Goal: Task Accomplishment & Management: Use online tool/utility

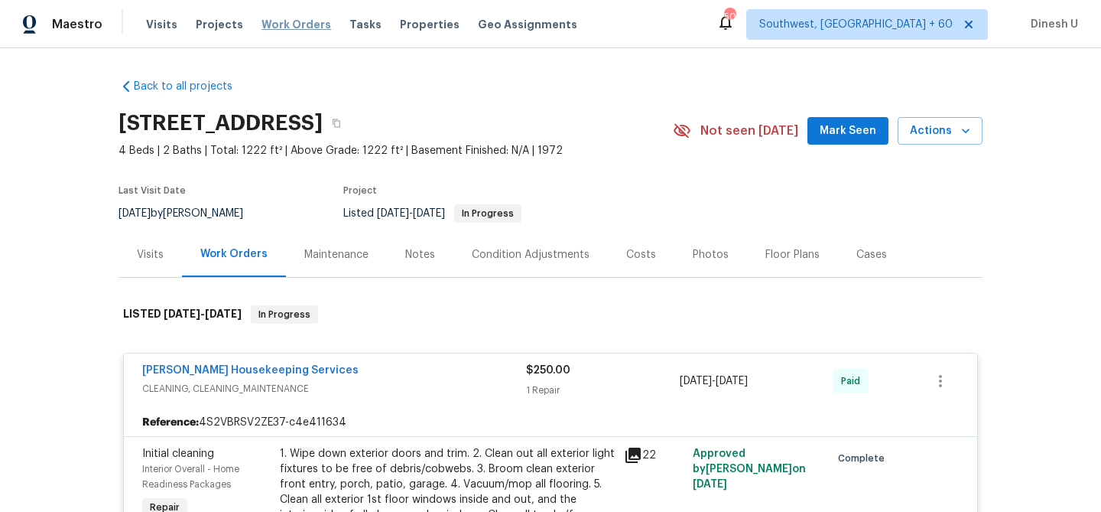
click at [277, 19] on span "Work Orders" at bounding box center [297, 24] width 70 height 15
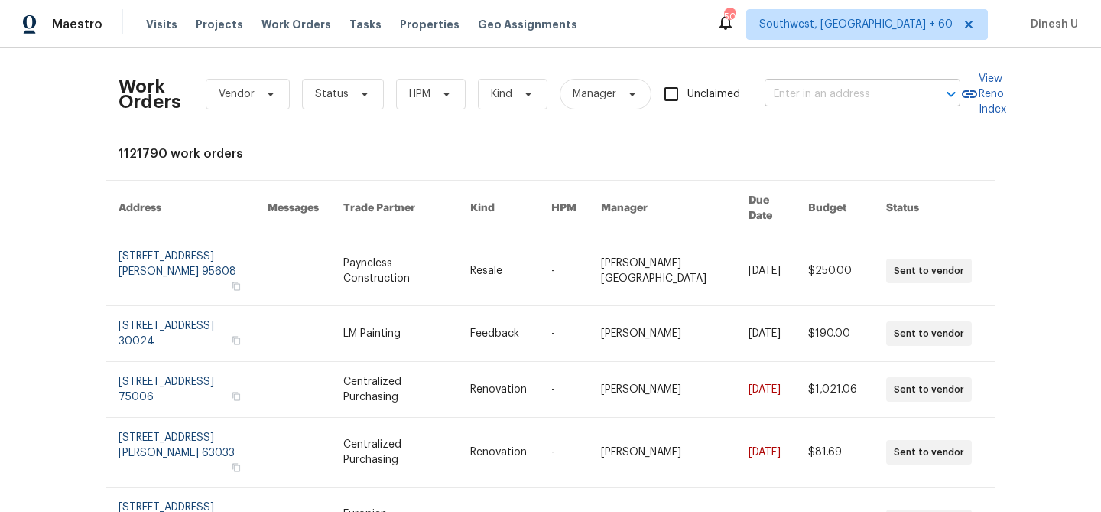
click at [817, 87] on input "text" at bounding box center [841, 95] width 153 height 24
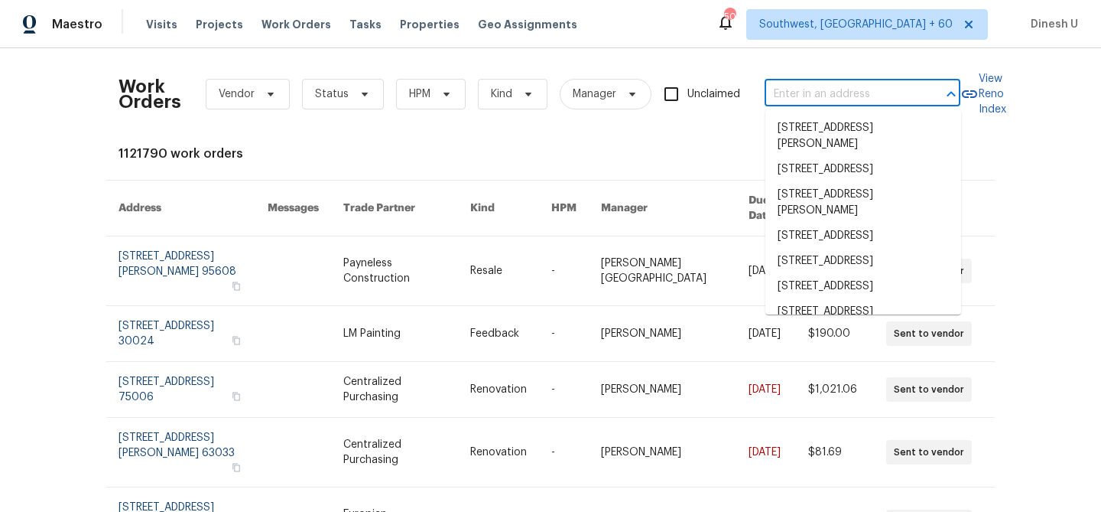
paste input "[STREET_ADDRESS][US_STATE]"
type input "[STREET_ADDRESS][US_STATE]"
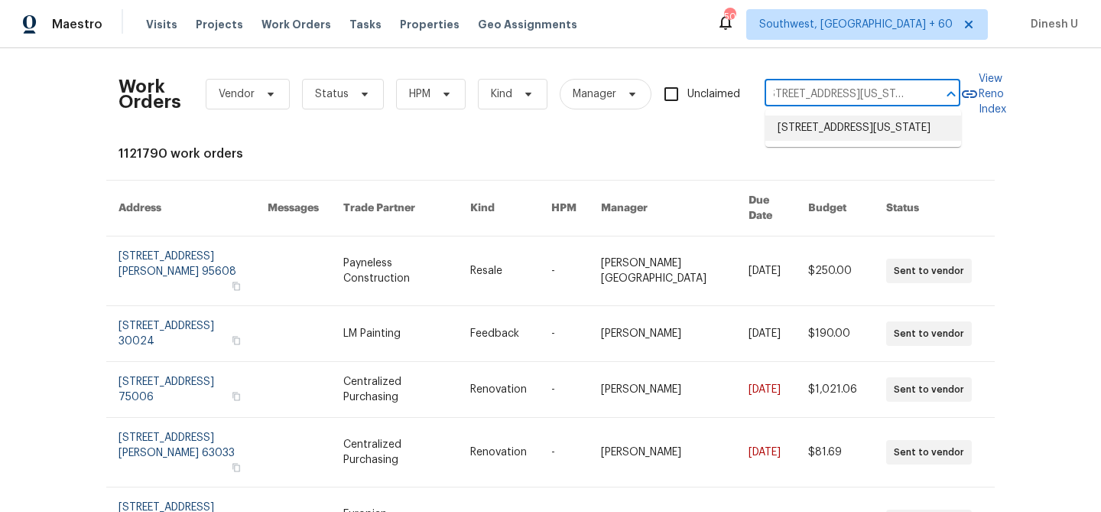
click at [804, 132] on li "[STREET_ADDRESS][US_STATE]" at bounding box center [863, 127] width 196 height 25
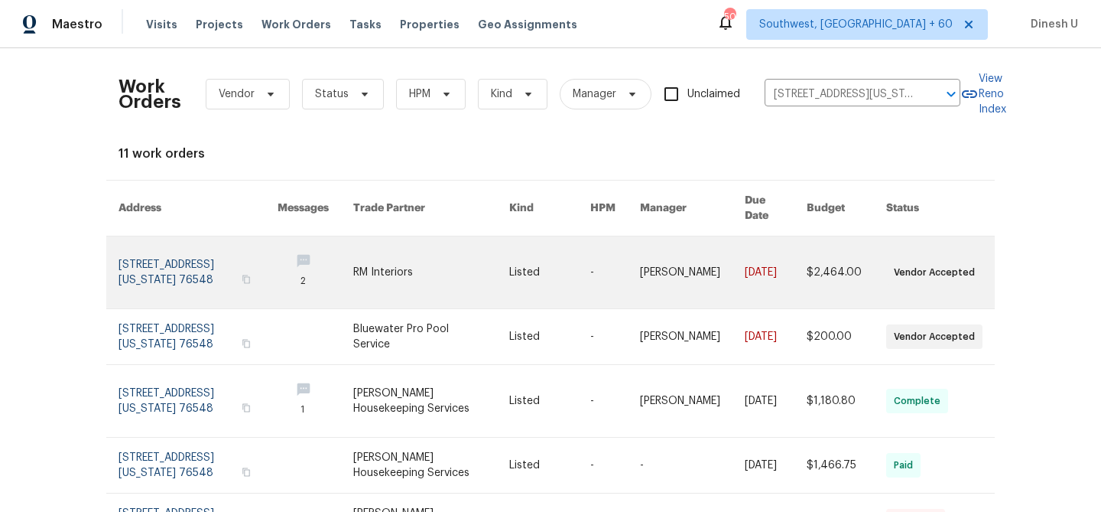
click at [169, 248] on link at bounding box center [198, 272] width 159 height 72
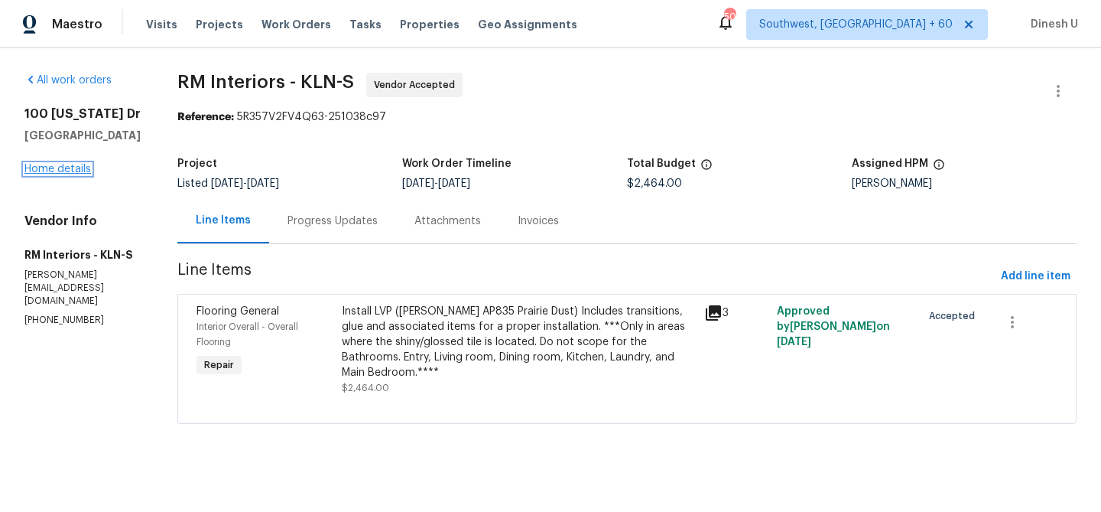
click at [66, 174] on link "Home details" at bounding box center [57, 169] width 67 height 11
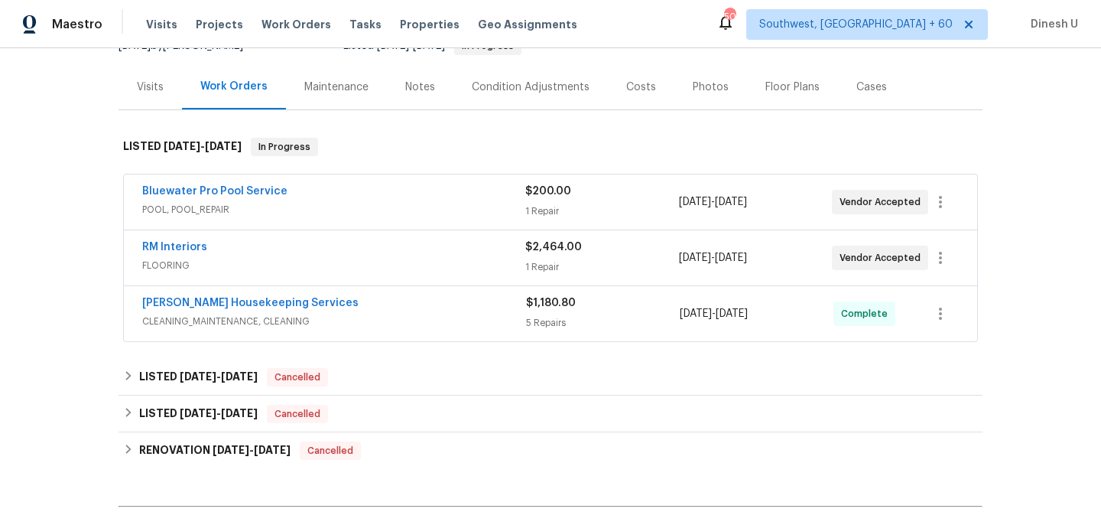
scroll to position [193, 0]
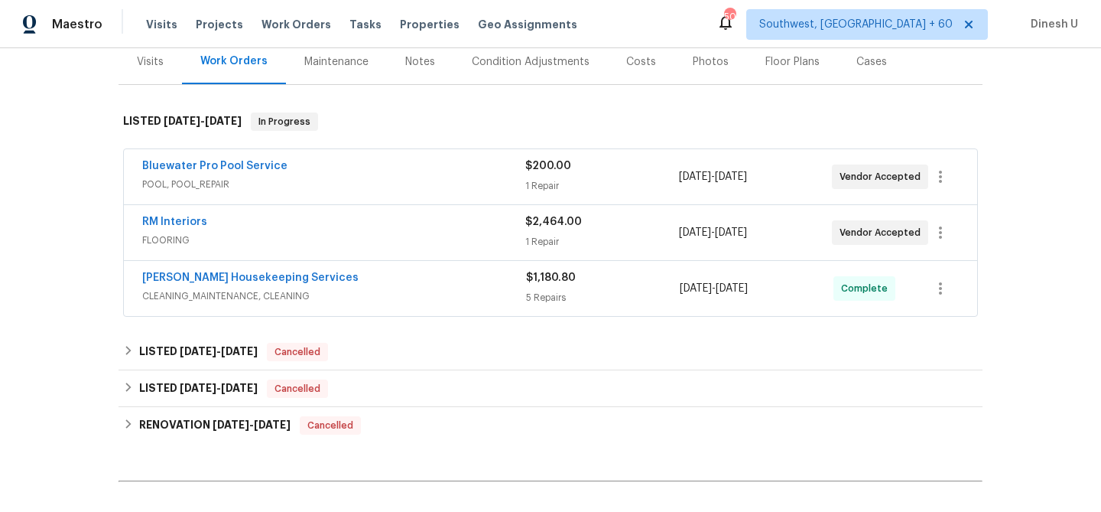
click at [518, 190] on span "POOL, POOL_REPAIR" at bounding box center [333, 184] width 383 height 15
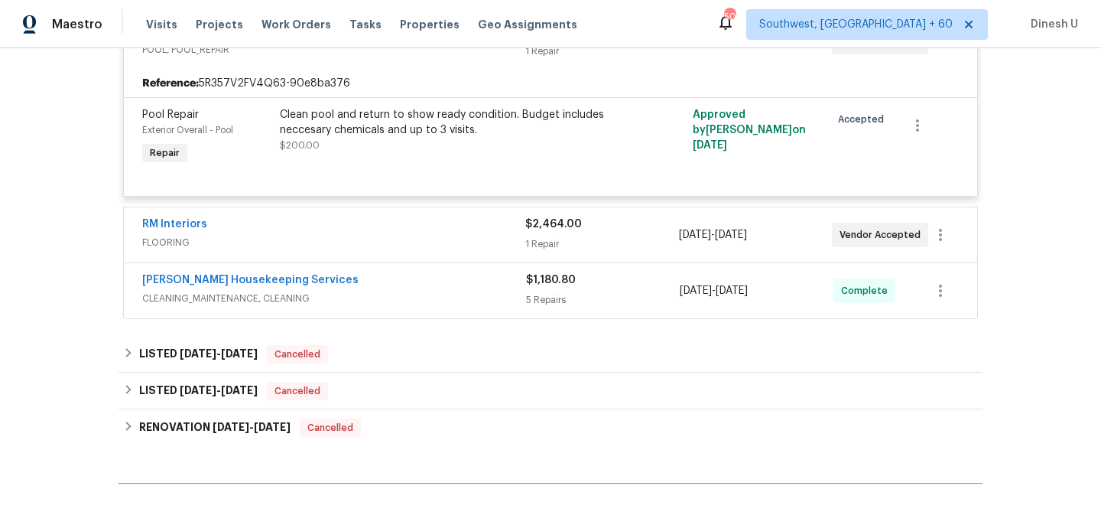
scroll to position [346, 0]
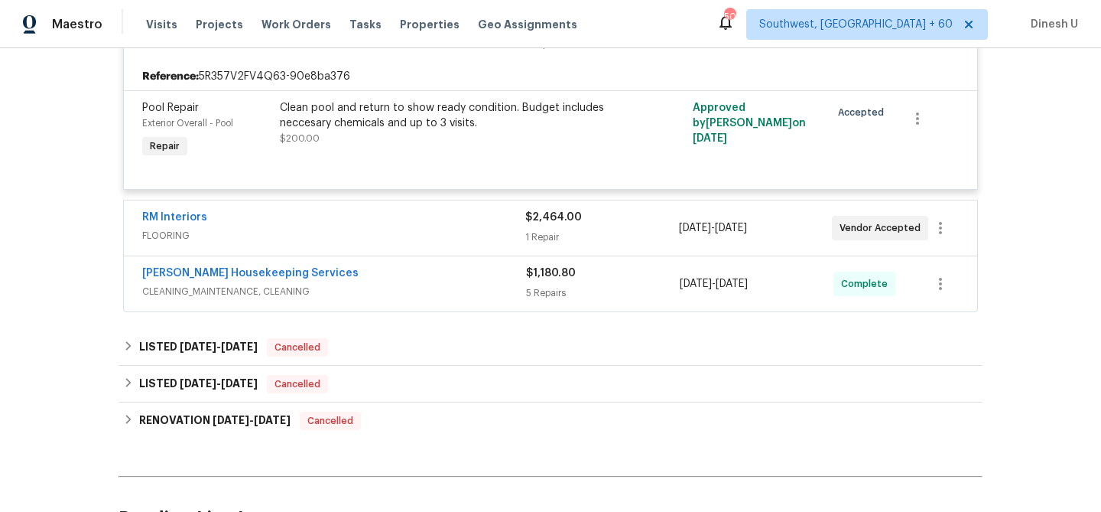
click at [561, 247] on div "RM Interiors FLOORING $2,464.00 1 Repair [DATE] - [DATE] Vendor Accepted" at bounding box center [550, 227] width 853 height 55
click at [538, 235] on div "1 Repair" at bounding box center [601, 236] width 153 height 15
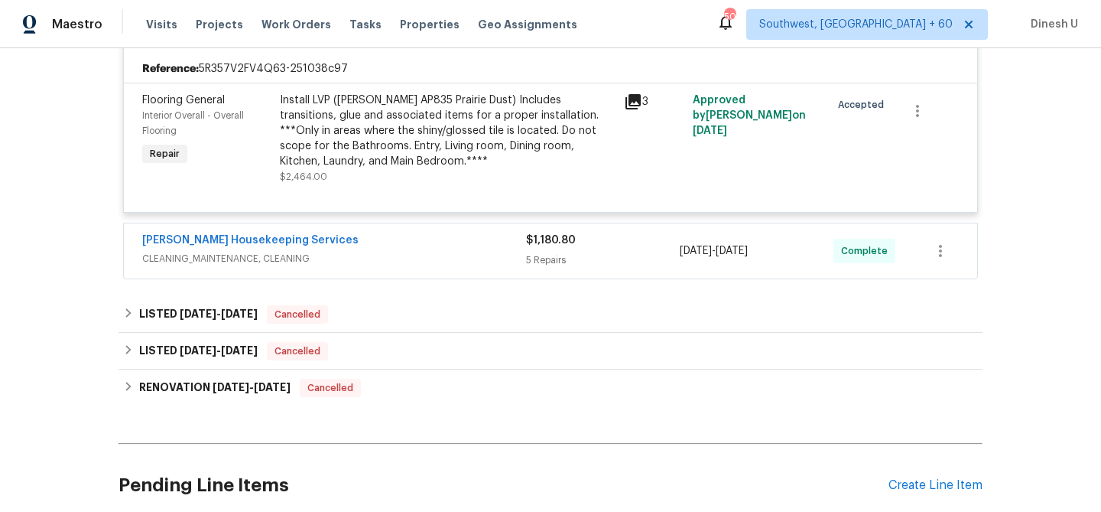
scroll to position [574, 0]
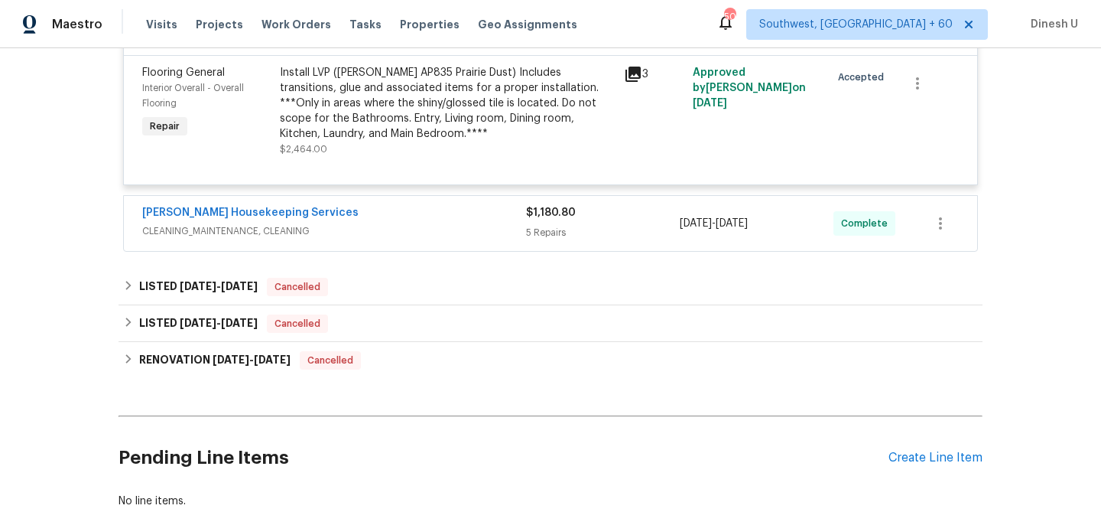
click at [542, 232] on div "5 Repairs" at bounding box center [603, 232] width 154 height 15
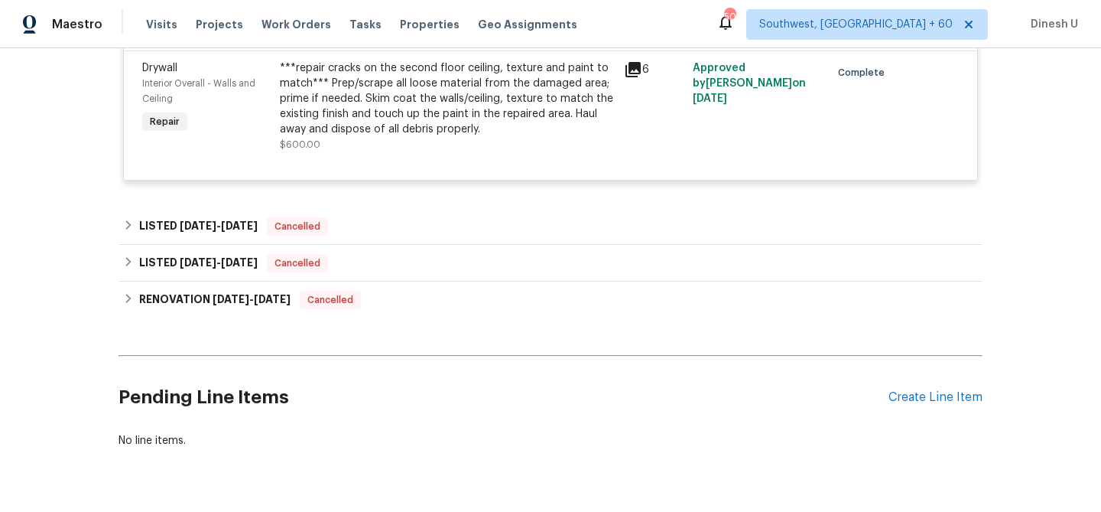
scroll to position [1286, 0]
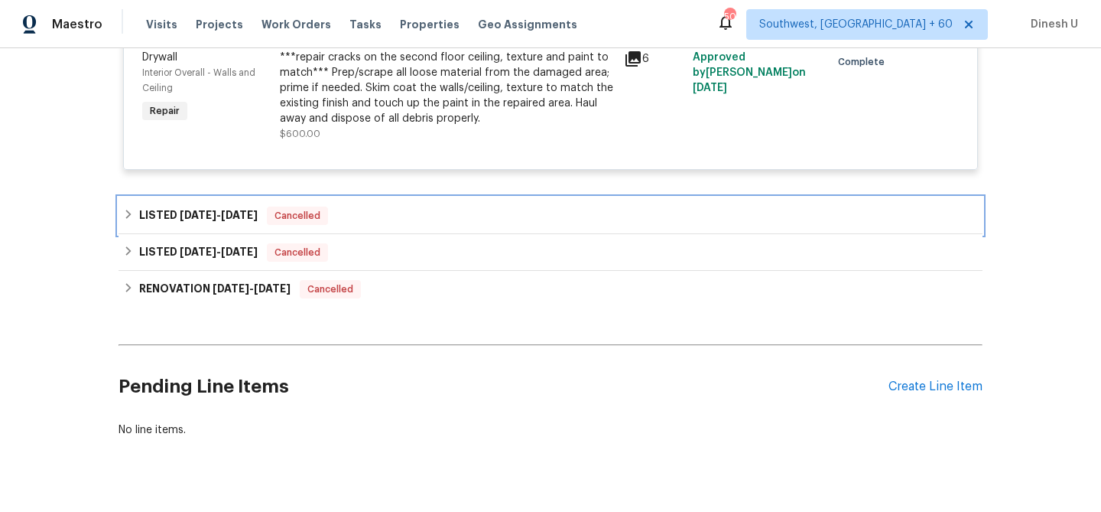
click at [224, 216] on span "[DATE] - [DATE]" at bounding box center [219, 215] width 78 height 11
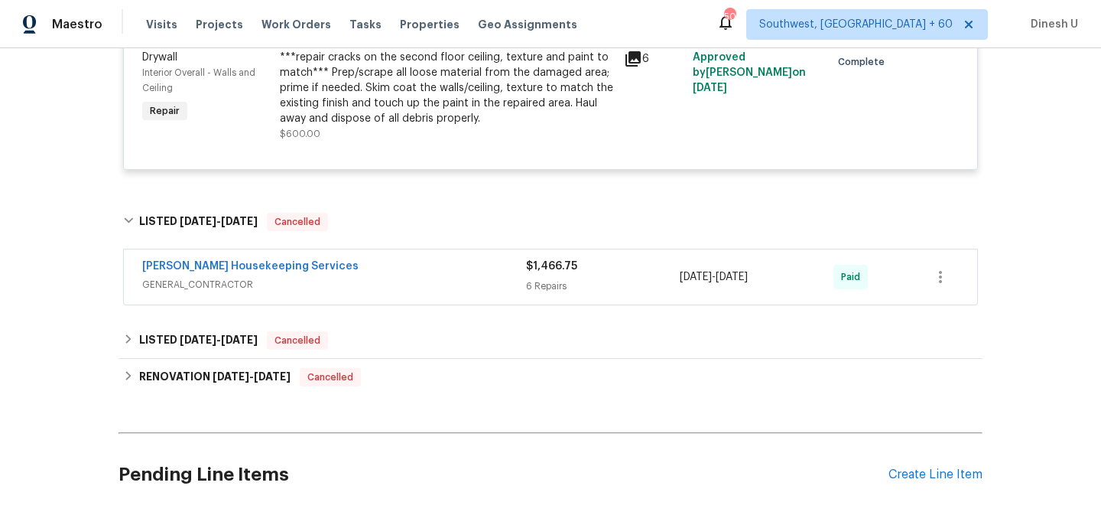
click at [535, 290] on div "6 Repairs" at bounding box center [603, 285] width 154 height 15
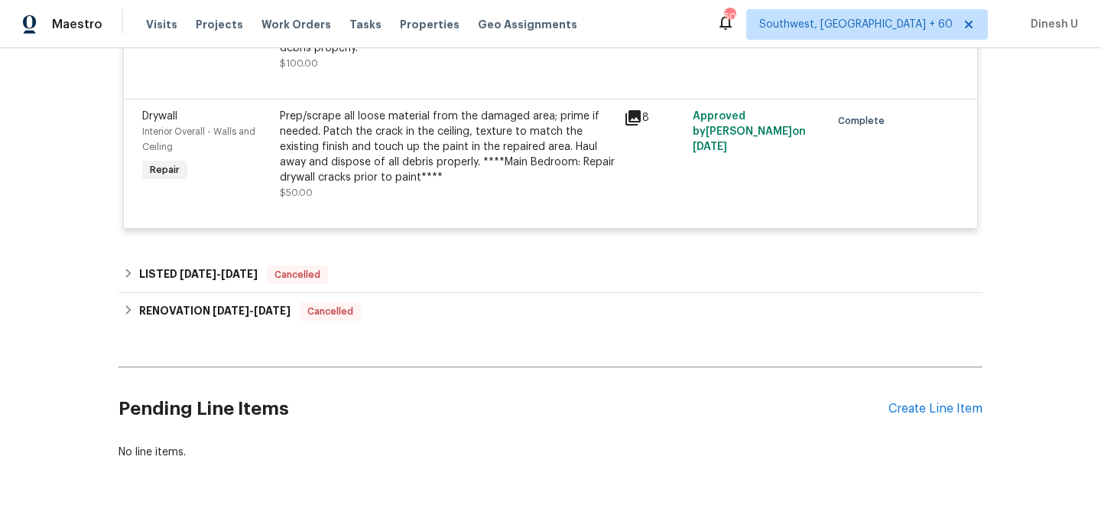
scroll to position [2204, 0]
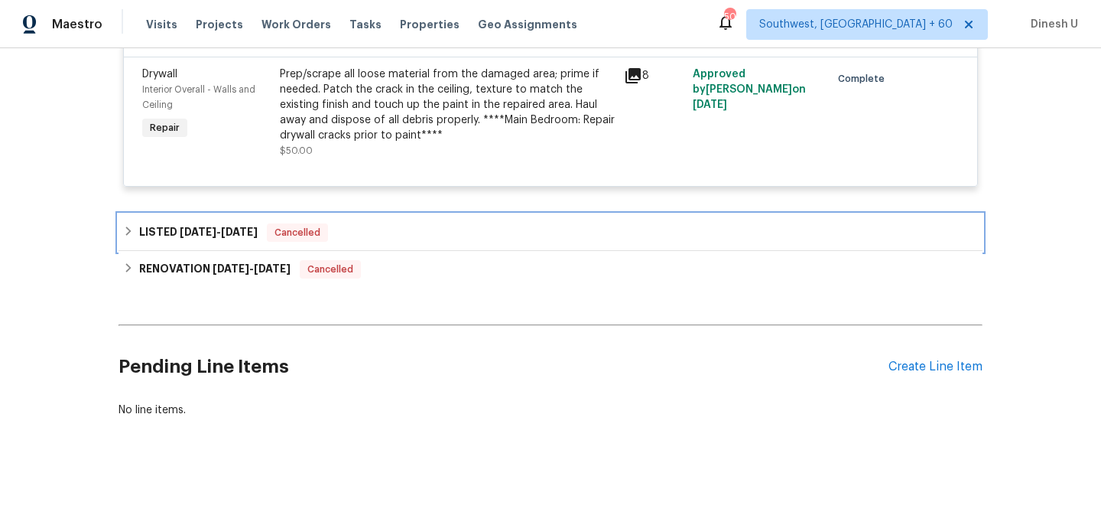
click at [221, 226] on span "[DATE]" at bounding box center [239, 231] width 37 height 11
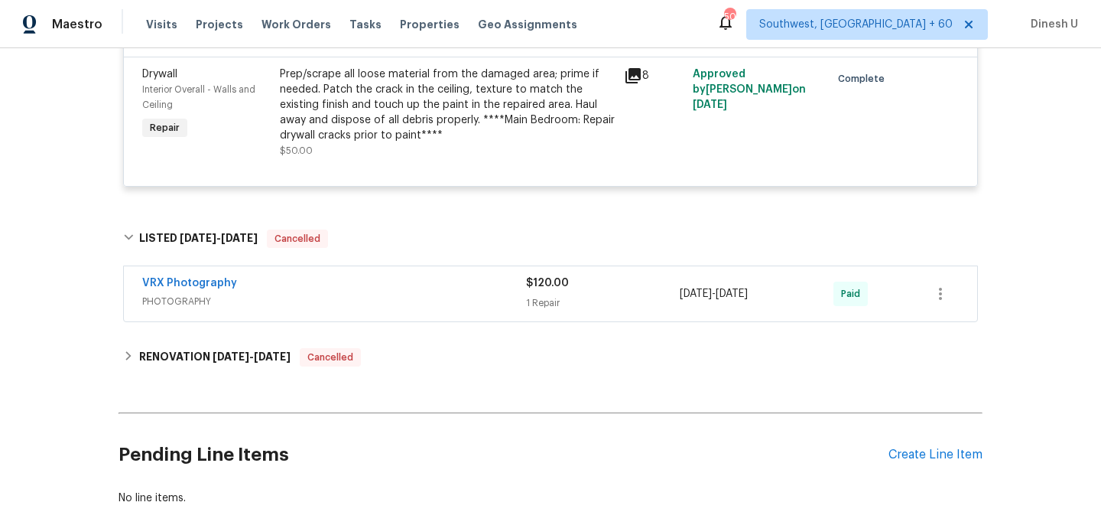
click at [545, 281] on div "$120.00 1 Repair" at bounding box center [603, 293] width 154 height 37
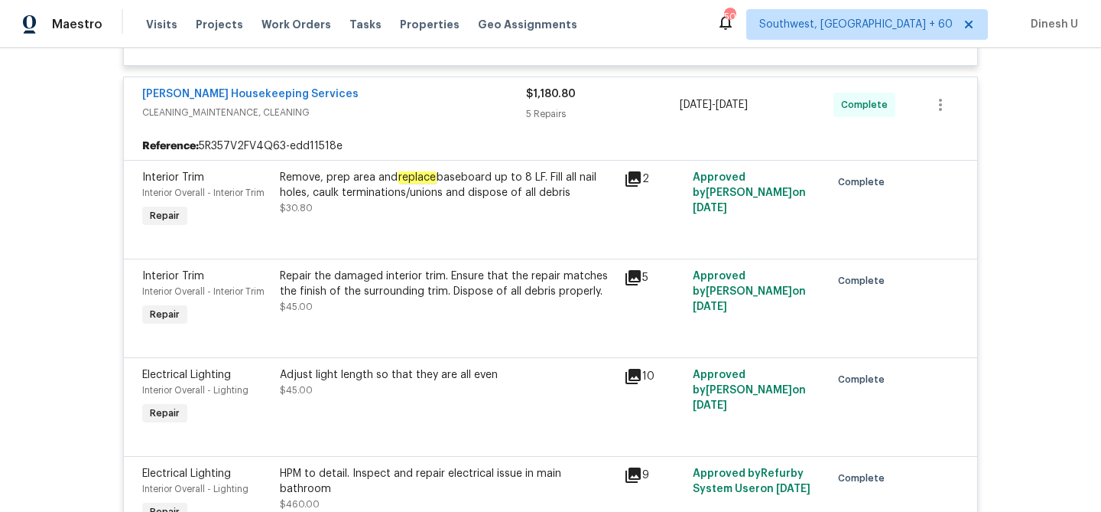
scroll to position [0, 0]
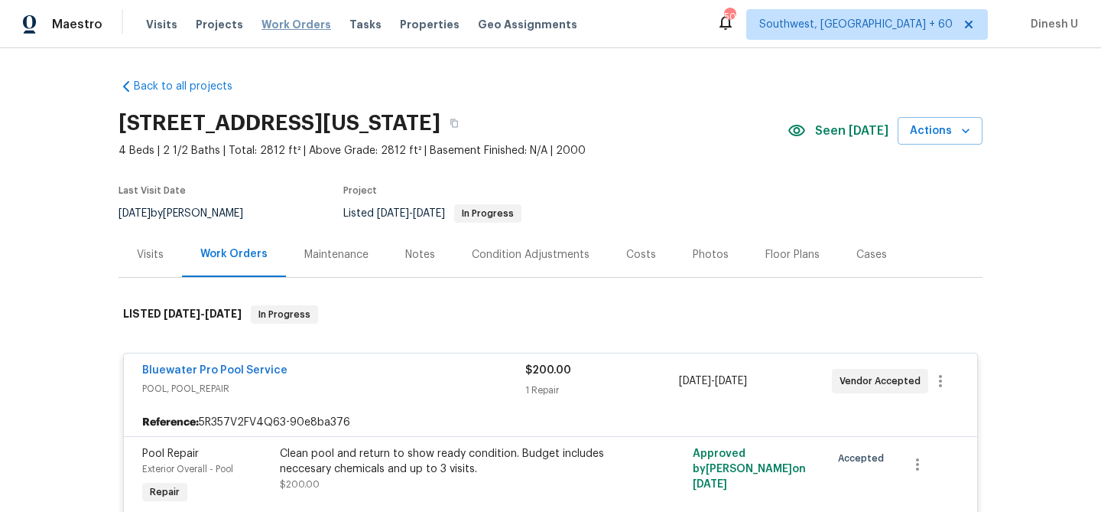
click at [276, 21] on span "Work Orders" at bounding box center [297, 24] width 70 height 15
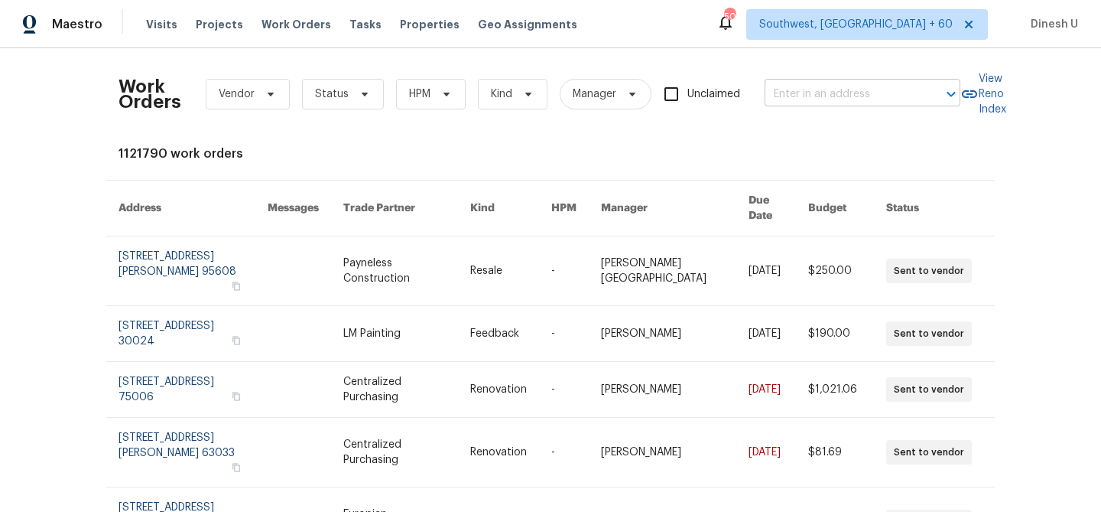
click at [805, 99] on input "text" at bounding box center [841, 95] width 153 height 24
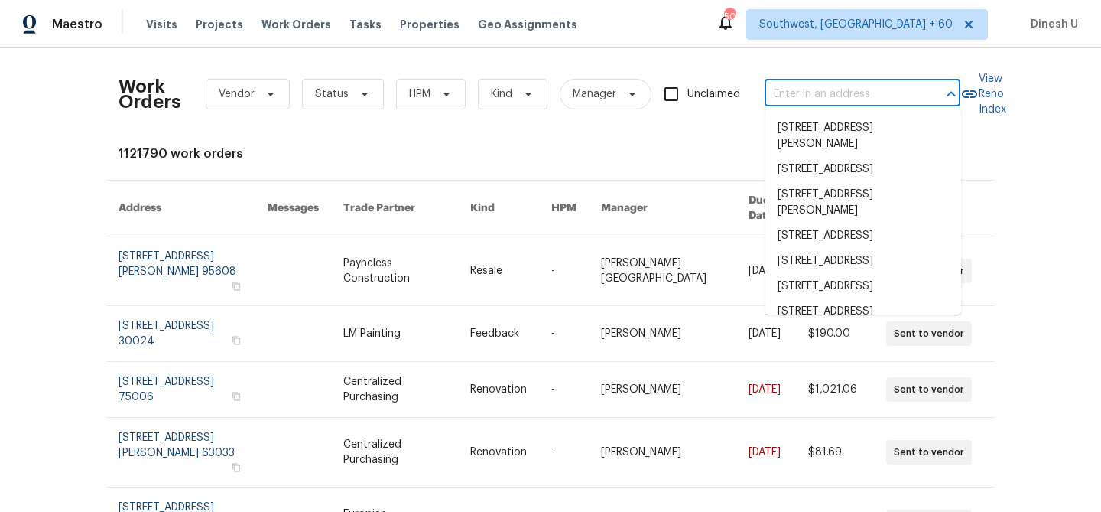
paste input "[STREET_ADDRESS]"
type input "[STREET_ADDRESS]"
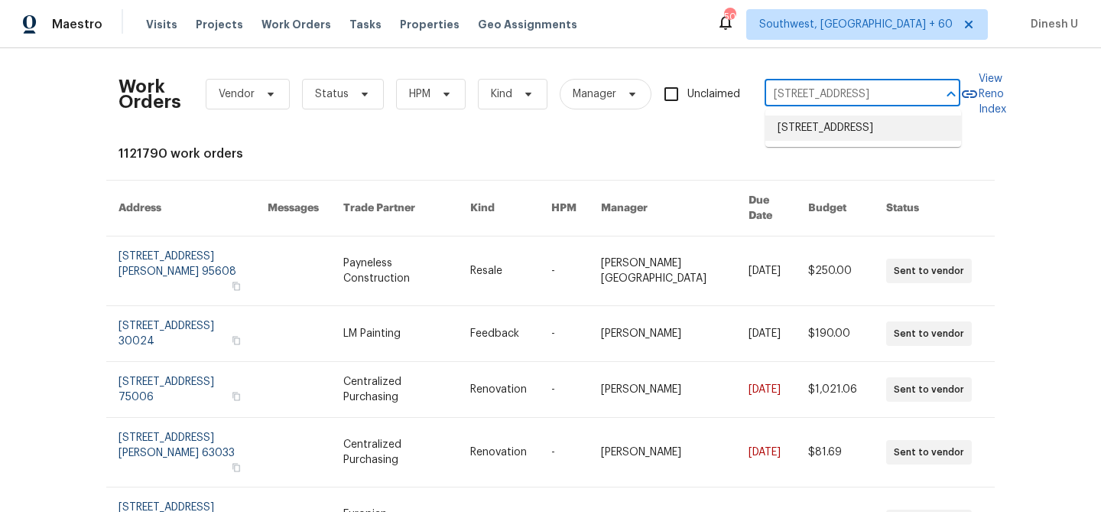
click at [798, 132] on li "[STREET_ADDRESS]" at bounding box center [863, 127] width 196 height 25
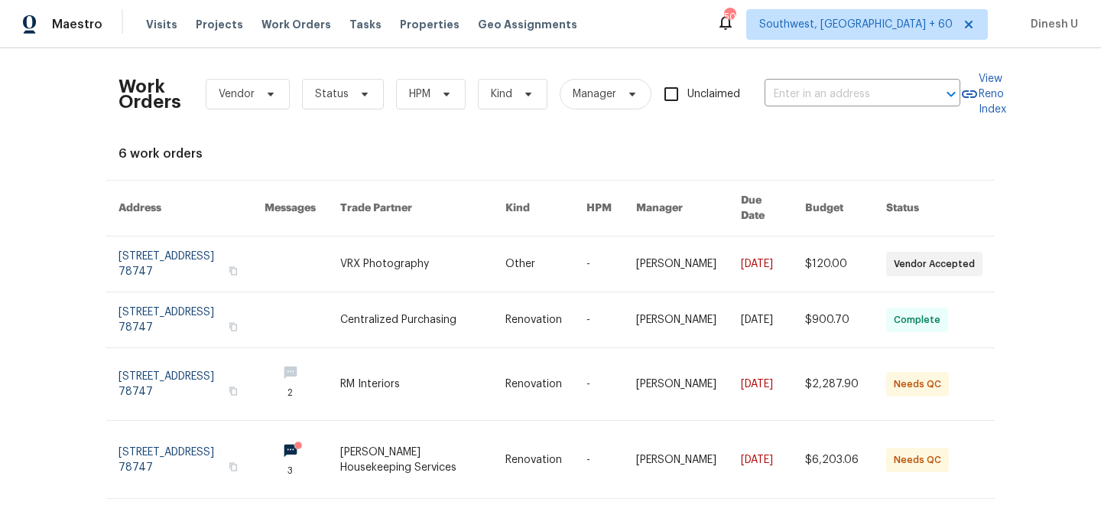
type input "[STREET_ADDRESS]"
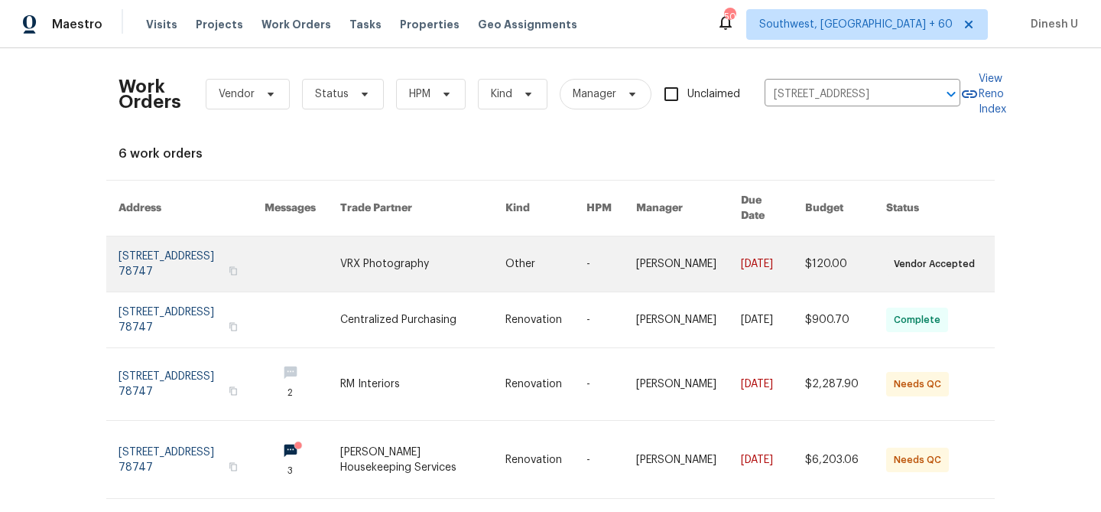
click at [129, 241] on link at bounding box center [192, 263] width 146 height 55
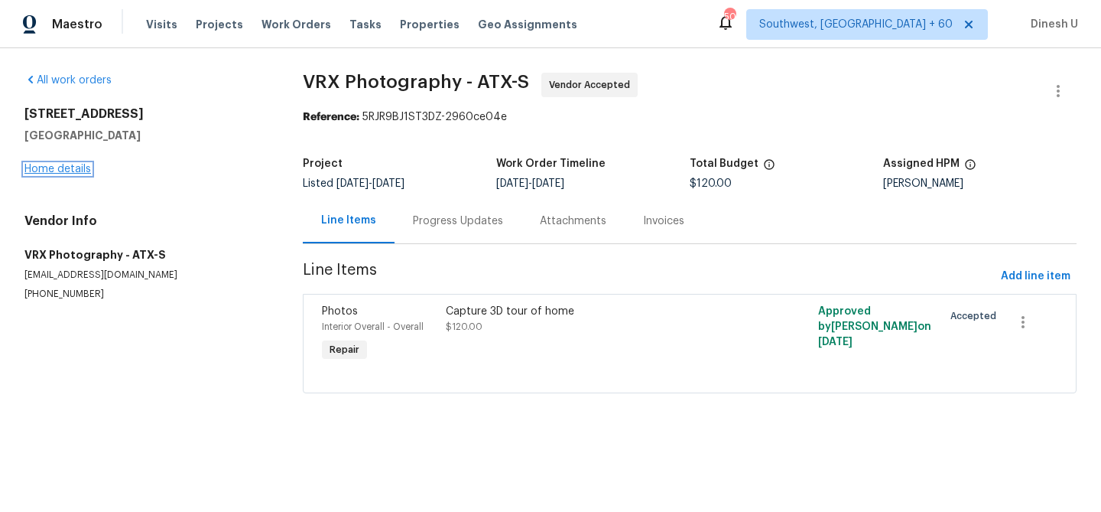
click at [40, 171] on link "Home details" at bounding box center [57, 169] width 67 height 11
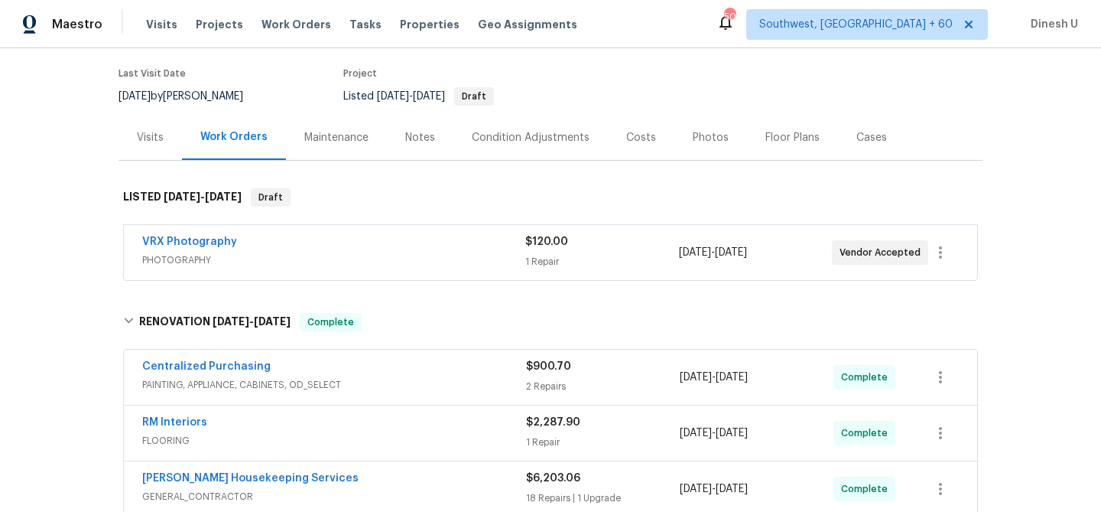
scroll to position [125, 0]
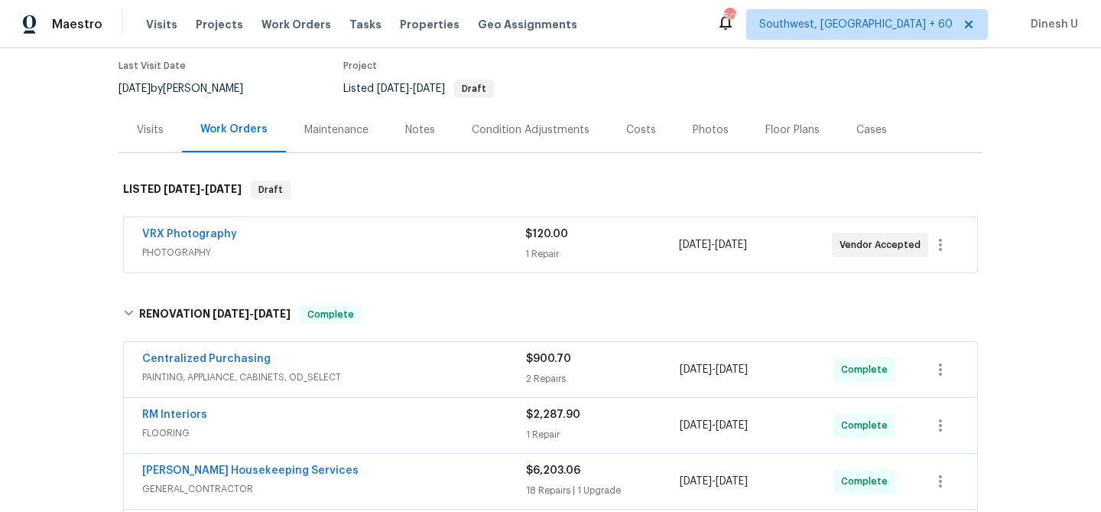
click at [541, 250] on div "1 Repair" at bounding box center [601, 253] width 153 height 15
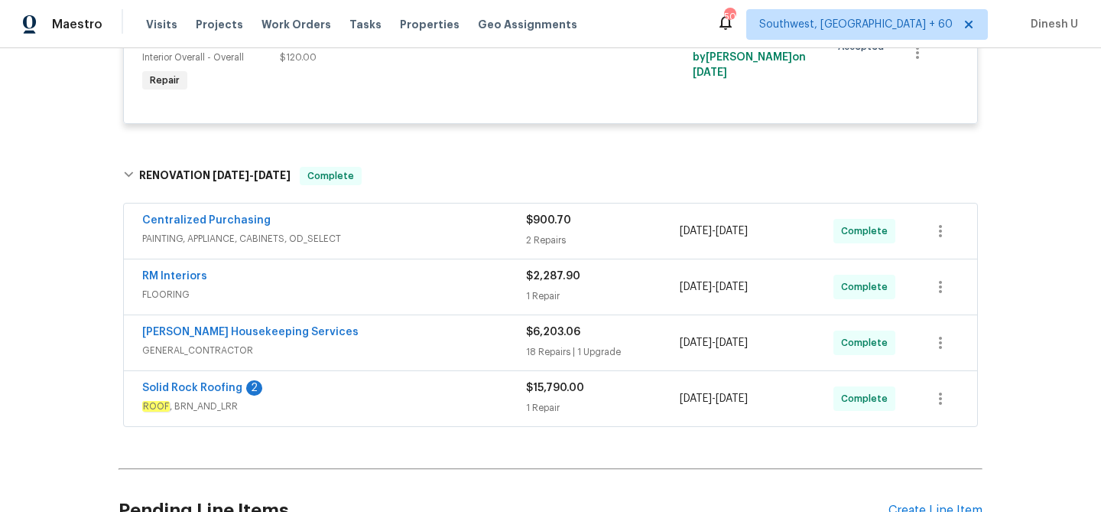
scroll to position [425, 0]
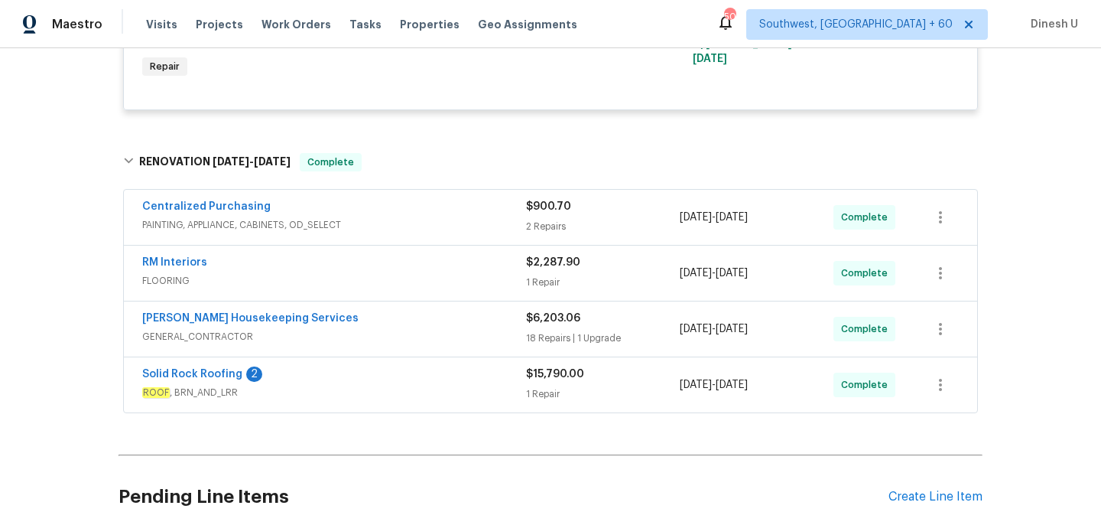
click at [548, 225] on div "2 Repairs" at bounding box center [603, 226] width 154 height 15
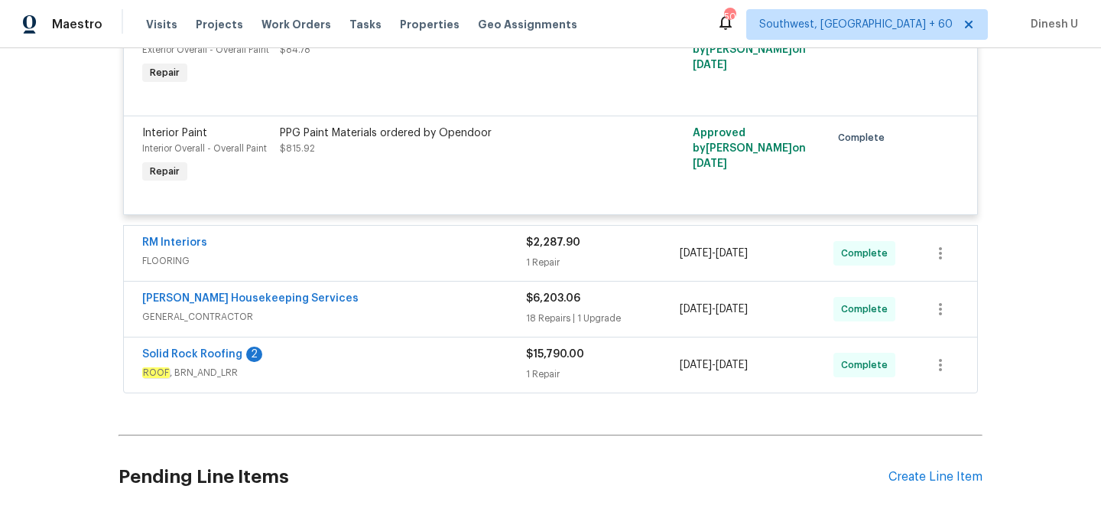
scroll to position [713, 0]
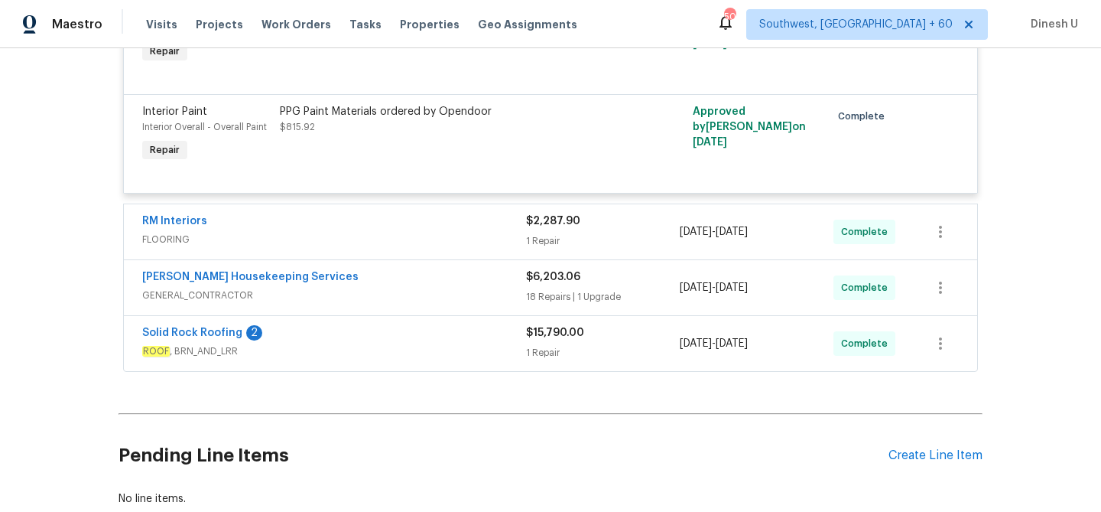
click at [552, 245] on div "1 Repair" at bounding box center [603, 240] width 154 height 15
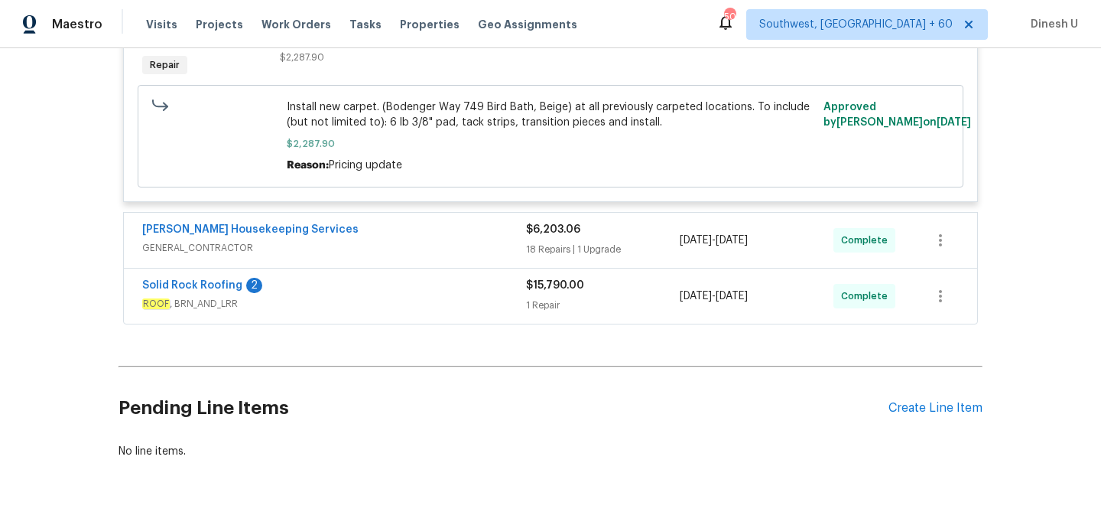
scroll to position [1025, 0]
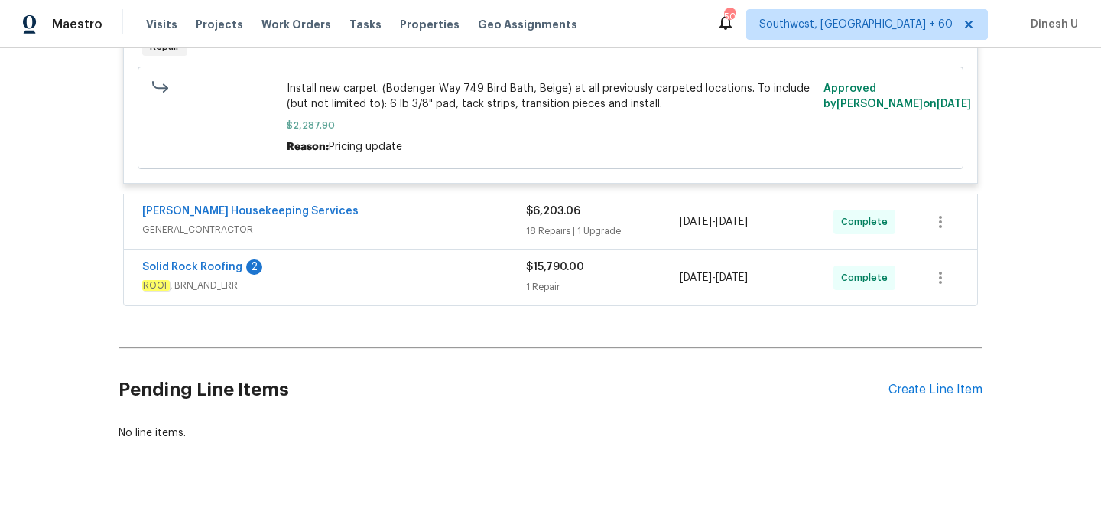
click at [555, 223] on div "$6,203.06 18 Repairs | 1 Upgrade" at bounding box center [603, 221] width 154 height 37
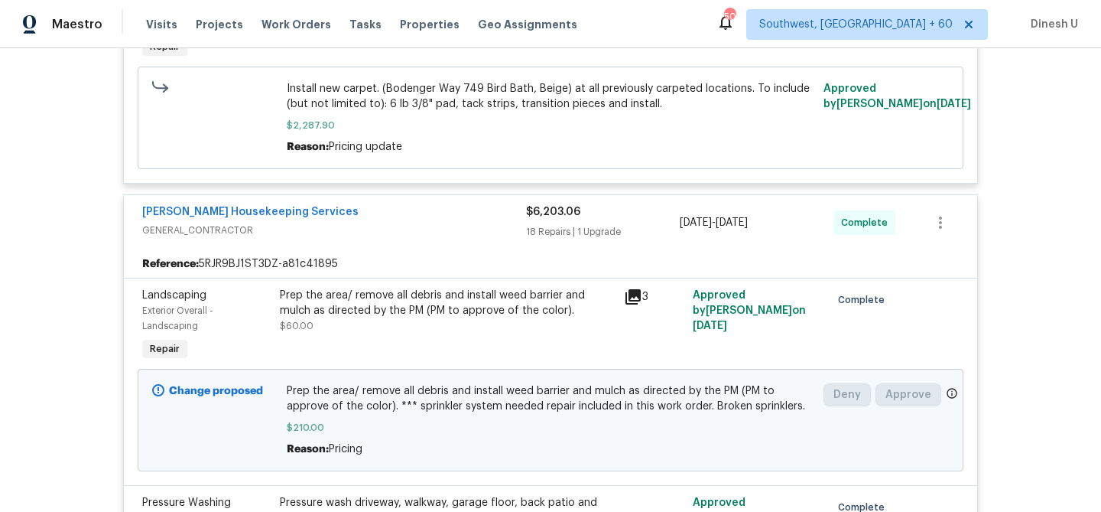
click at [485, 255] on div "Reference: 5RJR9BJ1ST3DZ-a81c41895" at bounding box center [550, 264] width 853 height 28
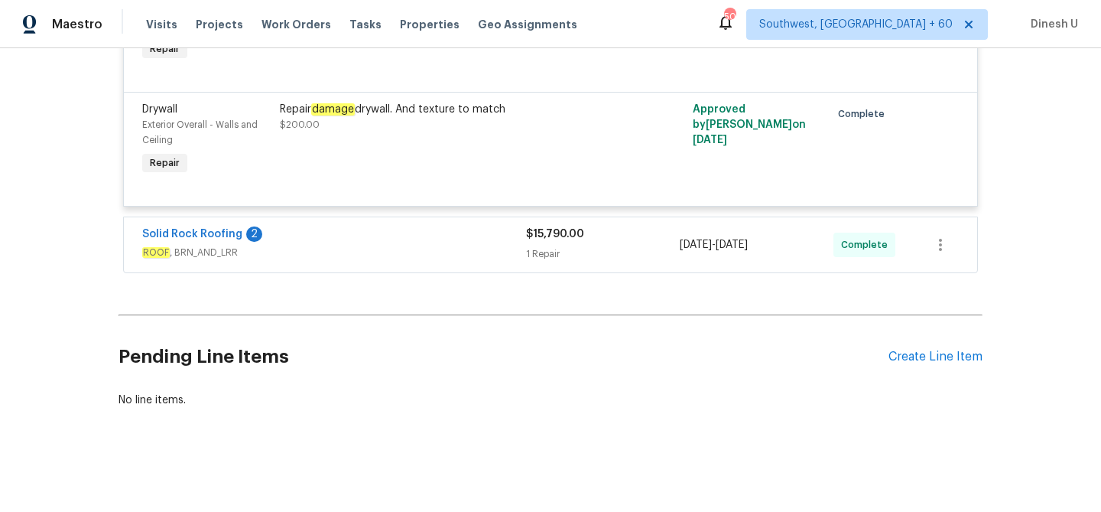
scroll to position [3985, 0]
click at [538, 262] on div "1 Repair" at bounding box center [603, 253] width 154 height 15
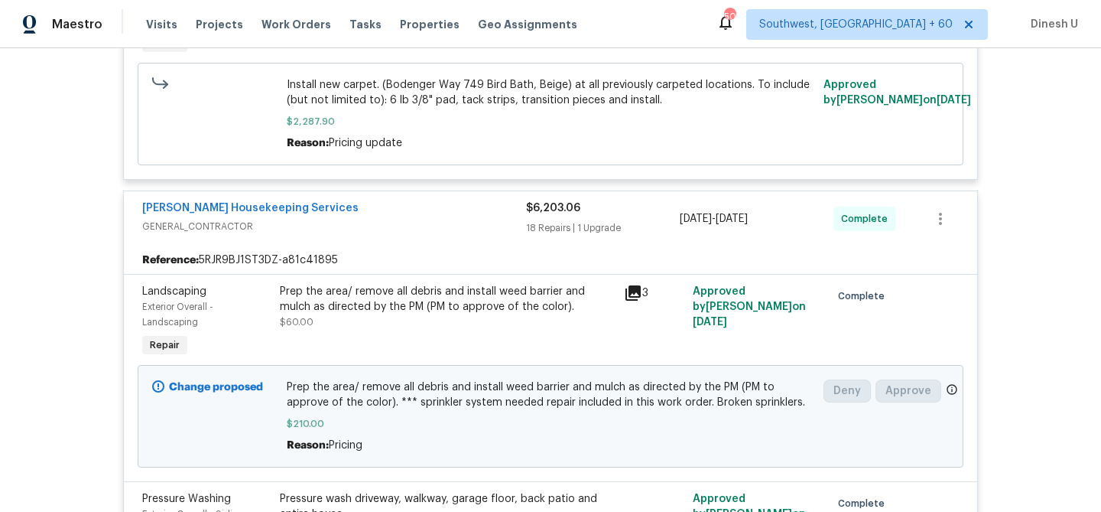
scroll to position [0, 0]
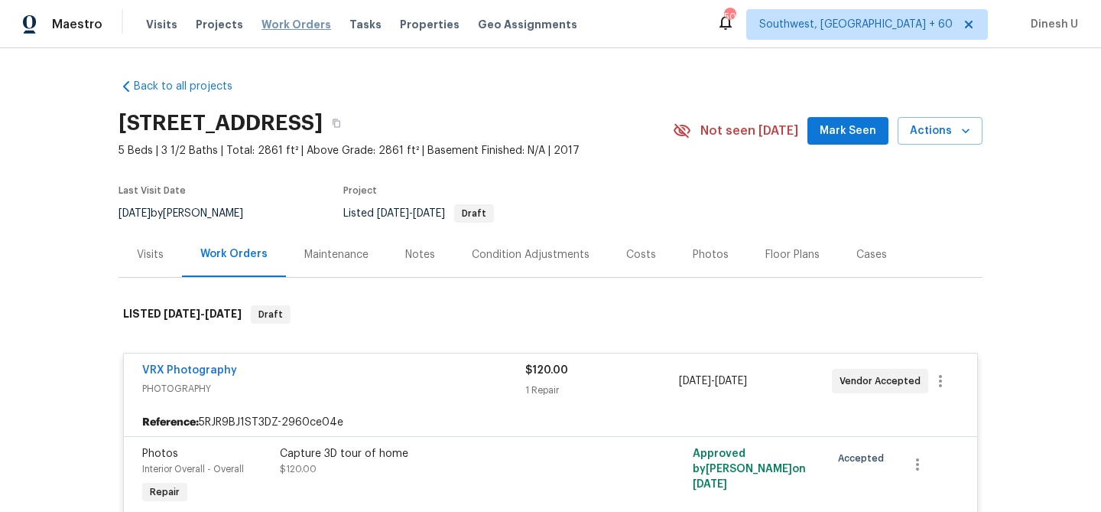
click at [274, 21] on span "Work Orders" at bounding box center [297, 24] width 70 height 15
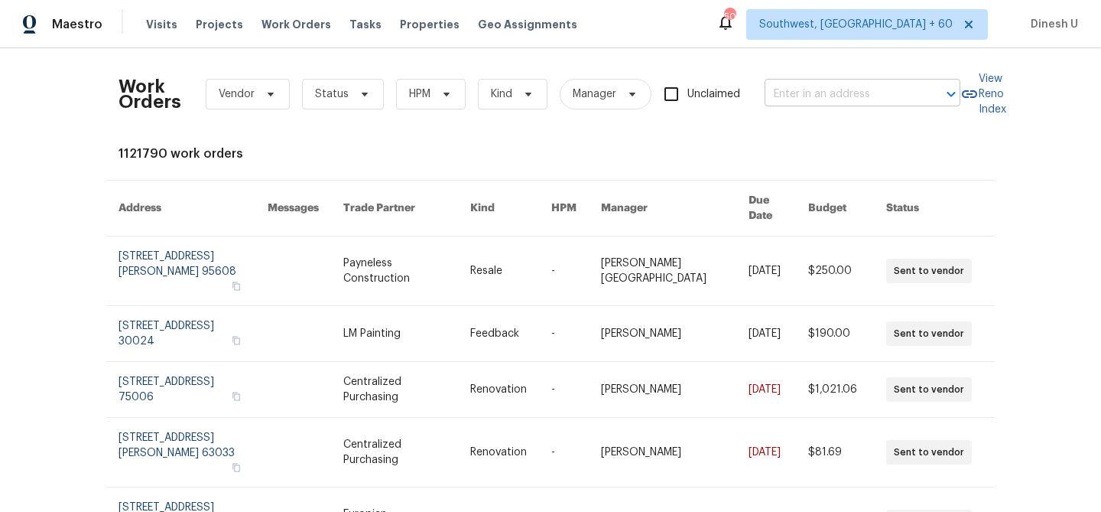
click at [791, 98] on input "text" at bounding box center [841, 95] width 153 height 24
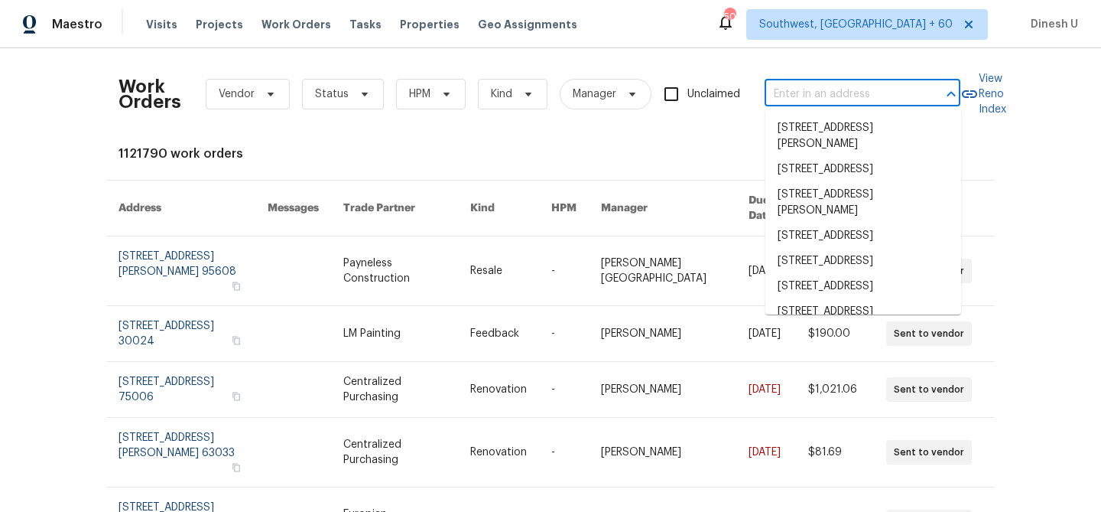
paste input "[STREET_ADDRESS][PERSON_NAME]"
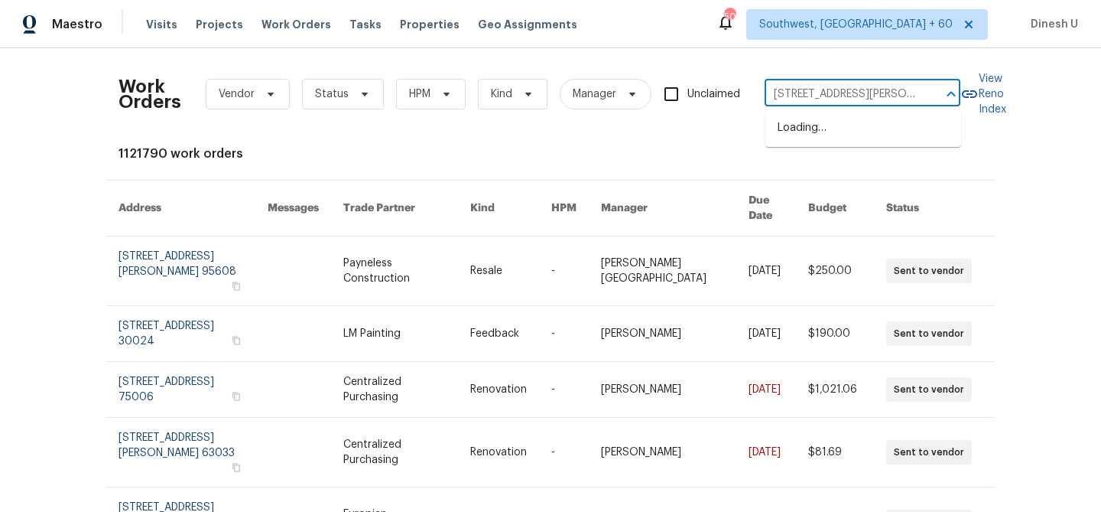
type input "[STREET_ADDRESS][PERSON_NAME]"
click at [787, 136] on li "[STREET_ADDRESS][PERSON_NAME]" at bounding box center [863, 135] width 196 height 41
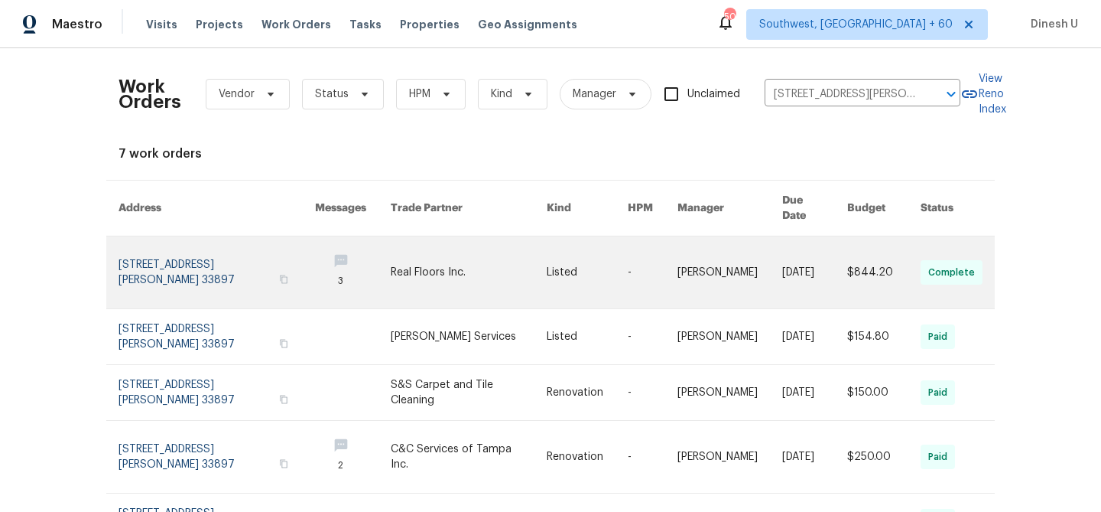
click at [152, 242] on link at bounding box center [217, 272] width 197 height 72
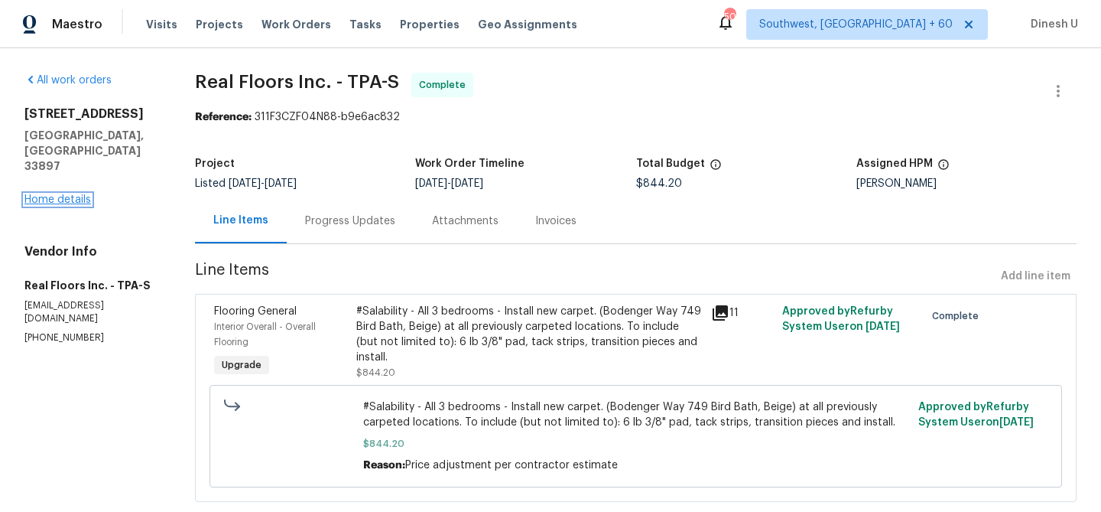
click at [59, 194] on link "Home details" at bounding box center [57, 199] width 67 height 11
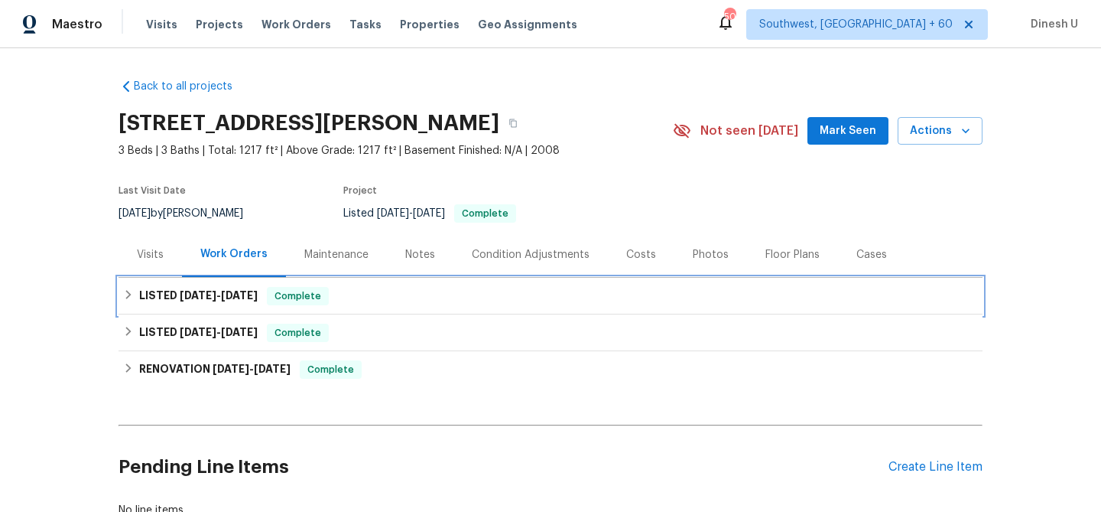
click at [239, 301] on h6 "LISTED [DATE] - [DATE]" at bounding box center [198, 296] width 119 height 18
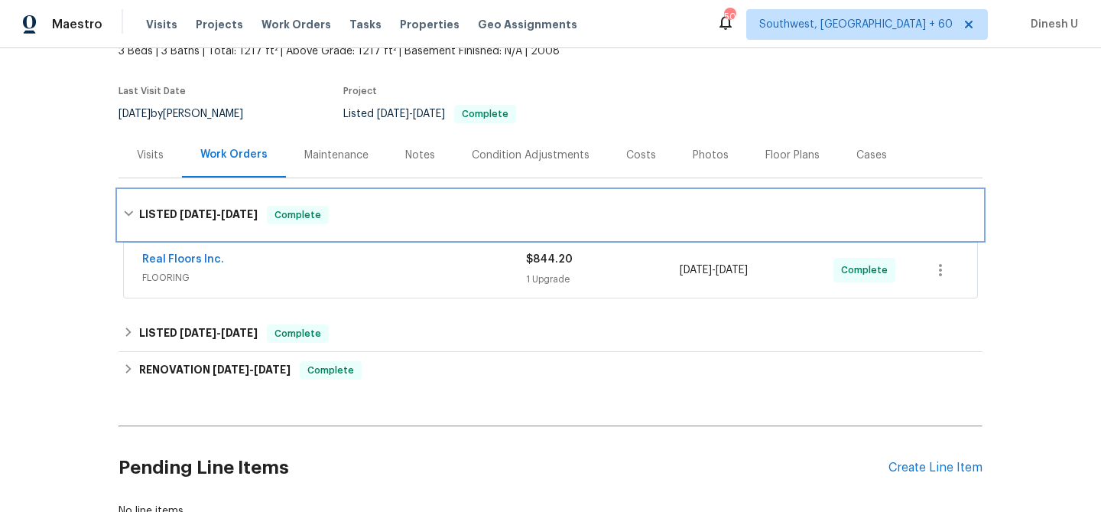
scroll to position [109, 0]
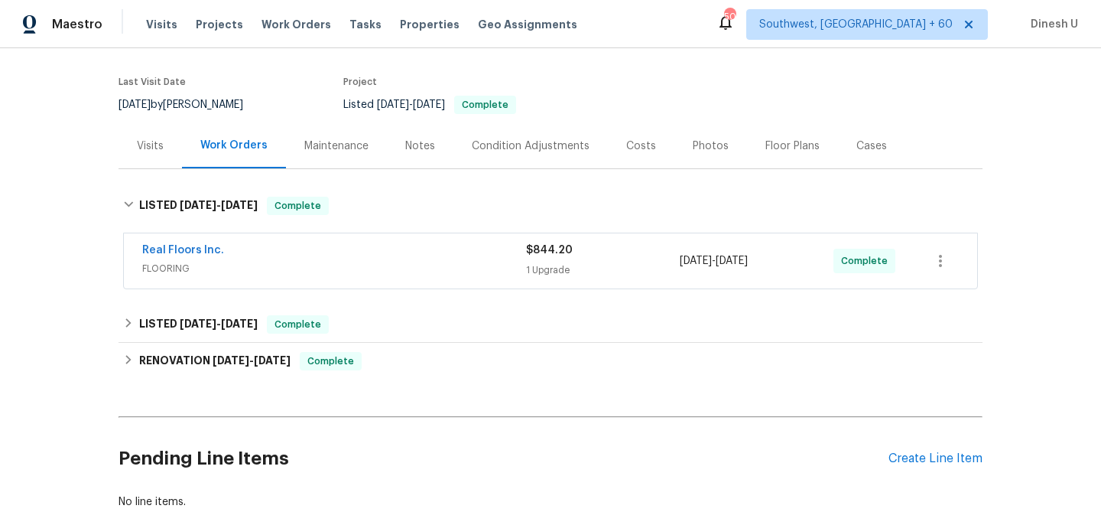
click at [541, 272] on div "1 Upgrade" at bounding box center [603, 269] width 154 height 15
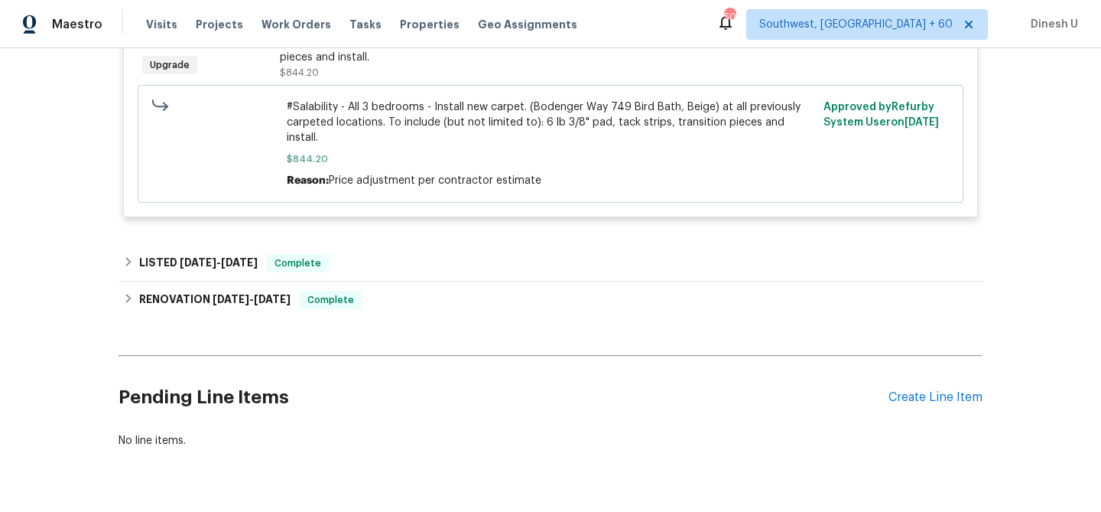
scroll to position [466, 0]
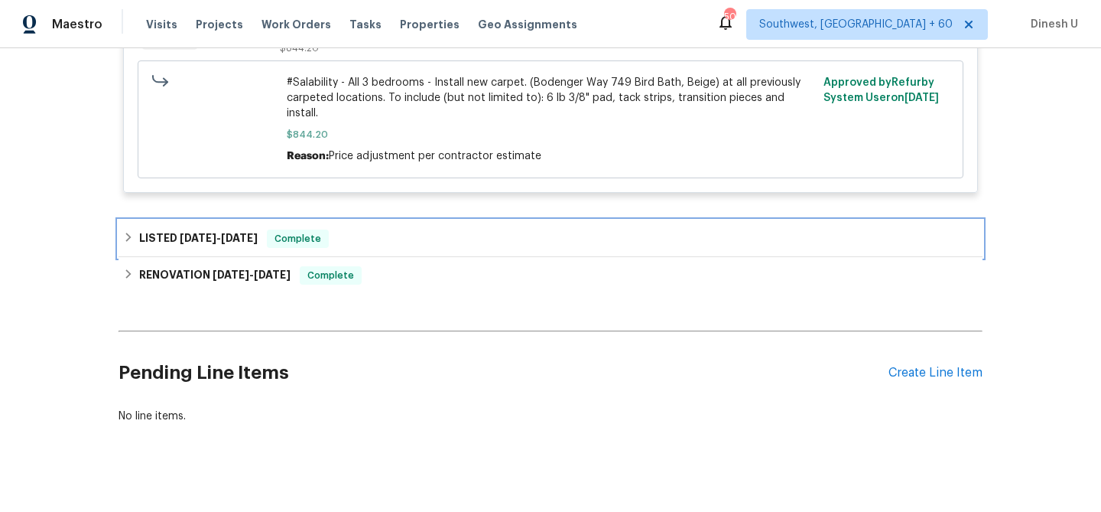
click at [239, 232] on span "[DATE]" at bounding box center [239, 237] width 37 height 11
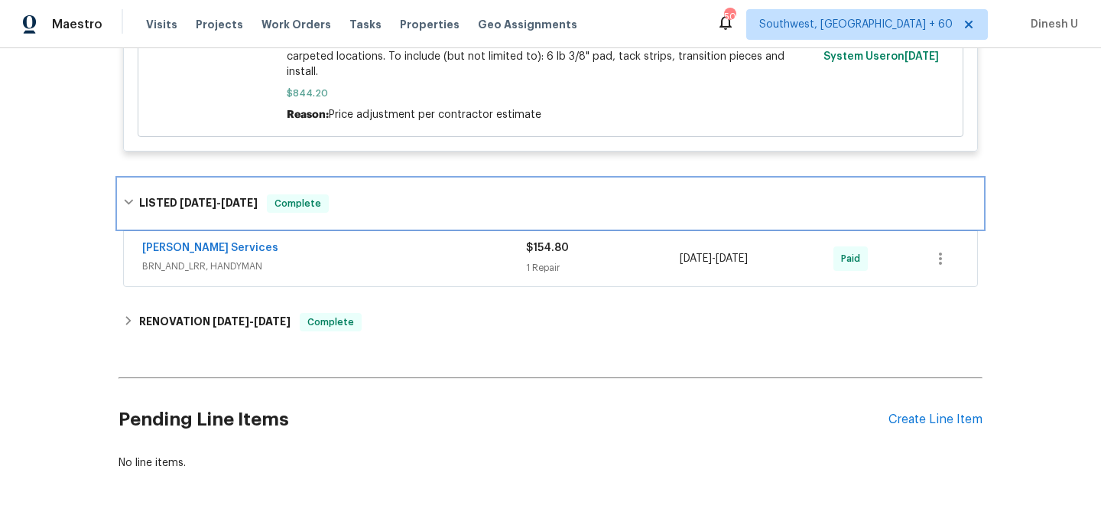
scroll to position [553, 0]
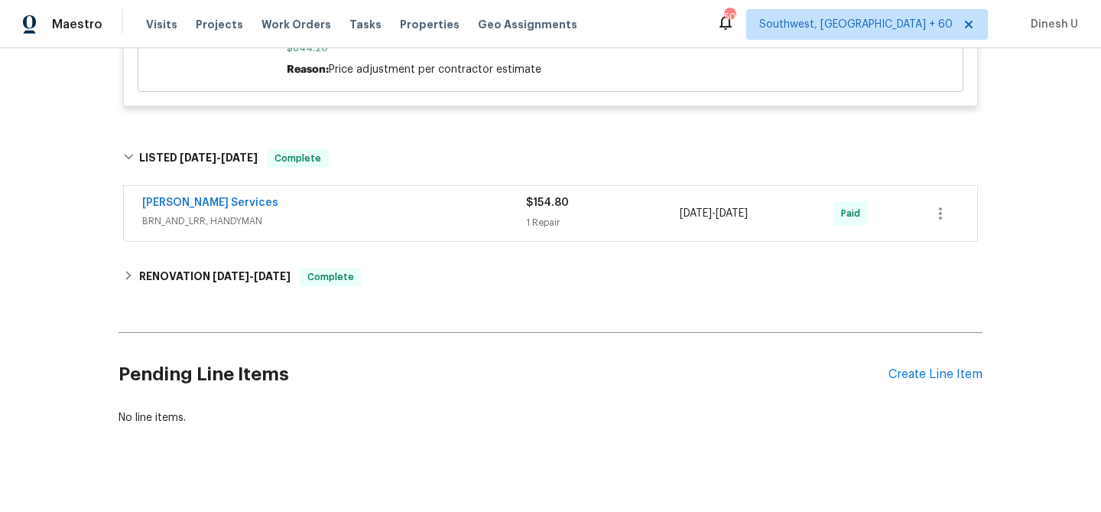
click at [538, 215] on div "1 Repair" at bounding box center [603, 222] width 154 height 15
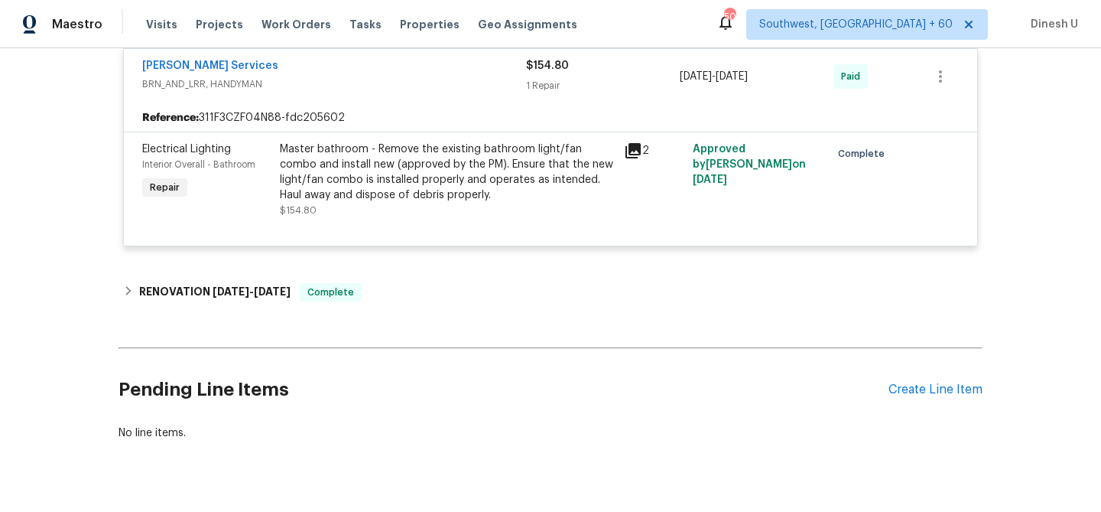
scroll to position [720, 0]
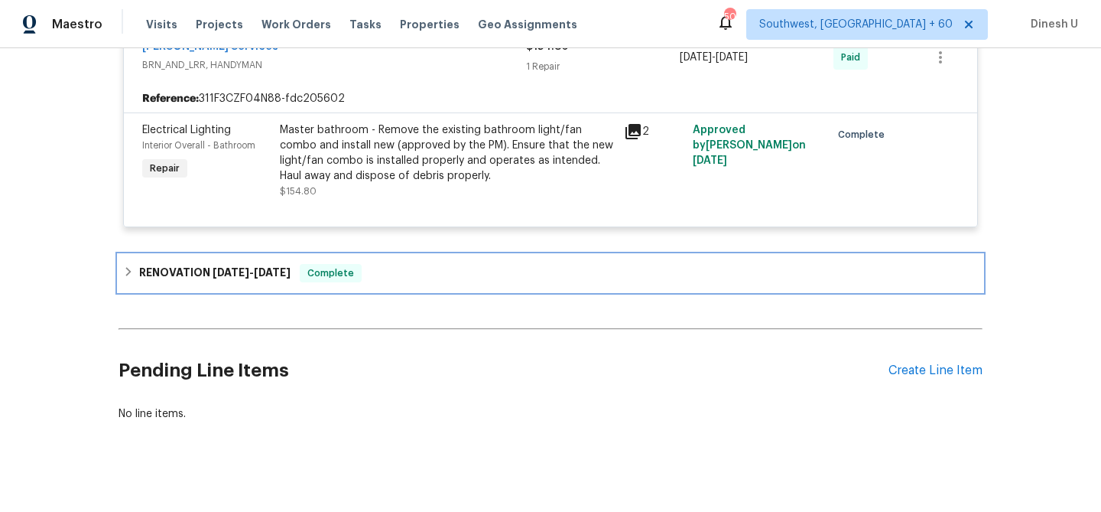
click at [235, 264] on h6 "RENOVATION [DATE] - [DATE]" at bounding box center [214, 273] width 151 height 18
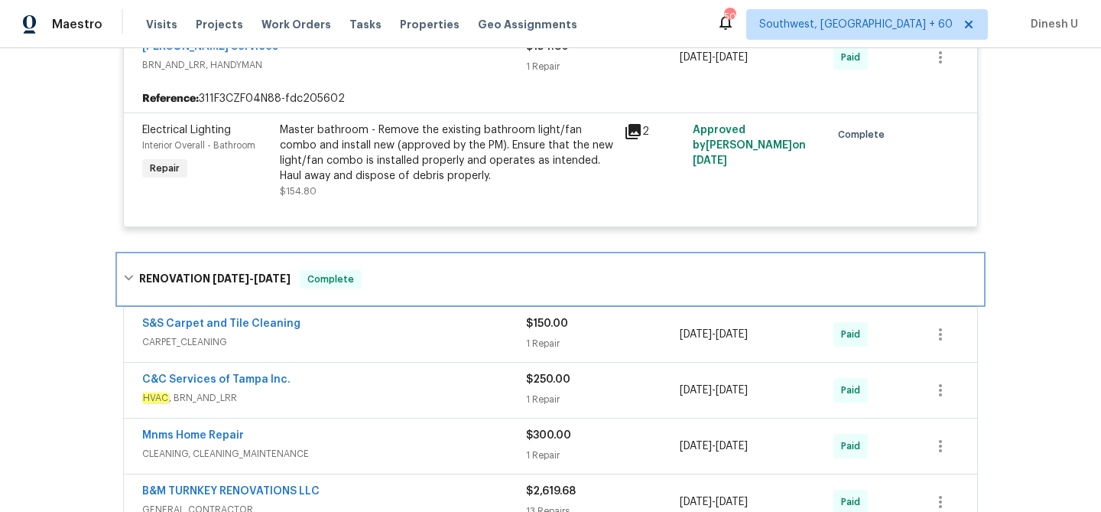
scroll to position [851, 0]
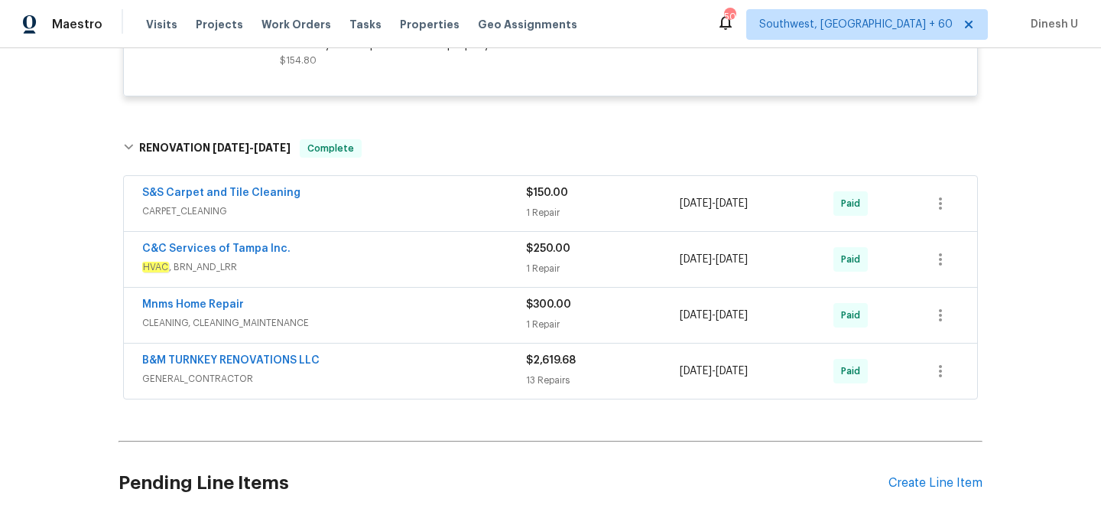
click at [533, 205] on div "1 Repair" at bounding box center [603, 212] width 154 height 15
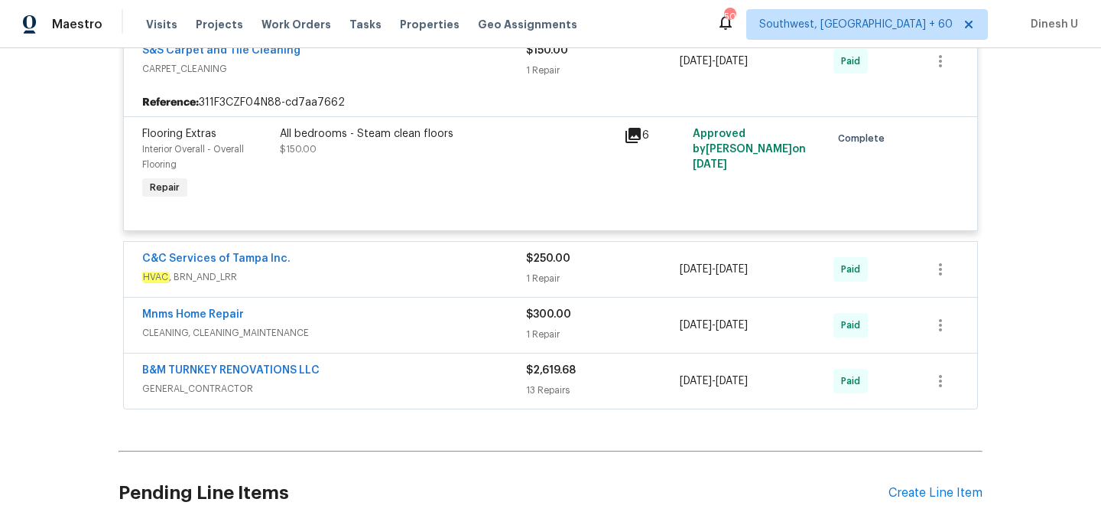
scroll to position [1082, 0]
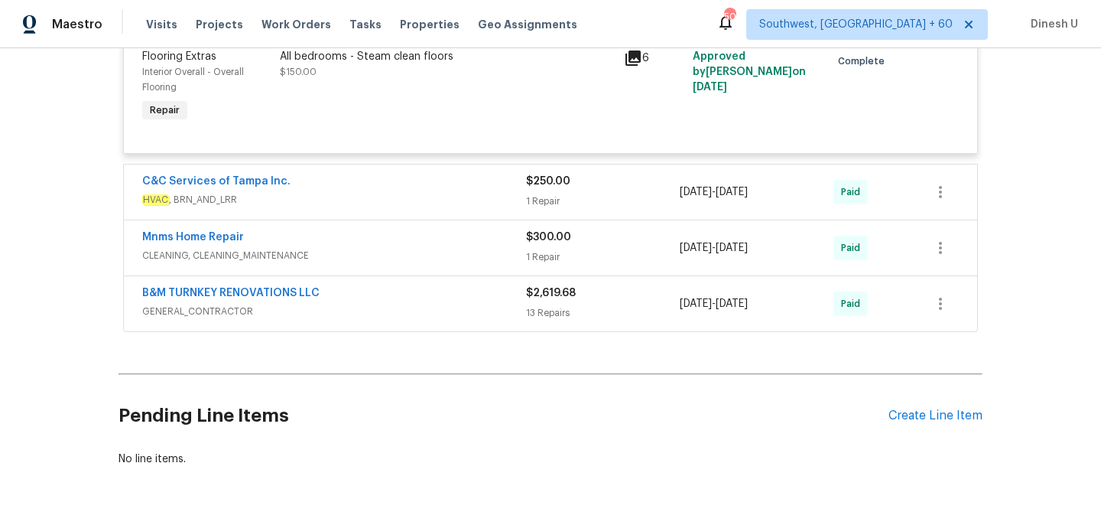
click at [538, 193] on div "1 Repair" at bounding box center [603, 200] width 154 height 15
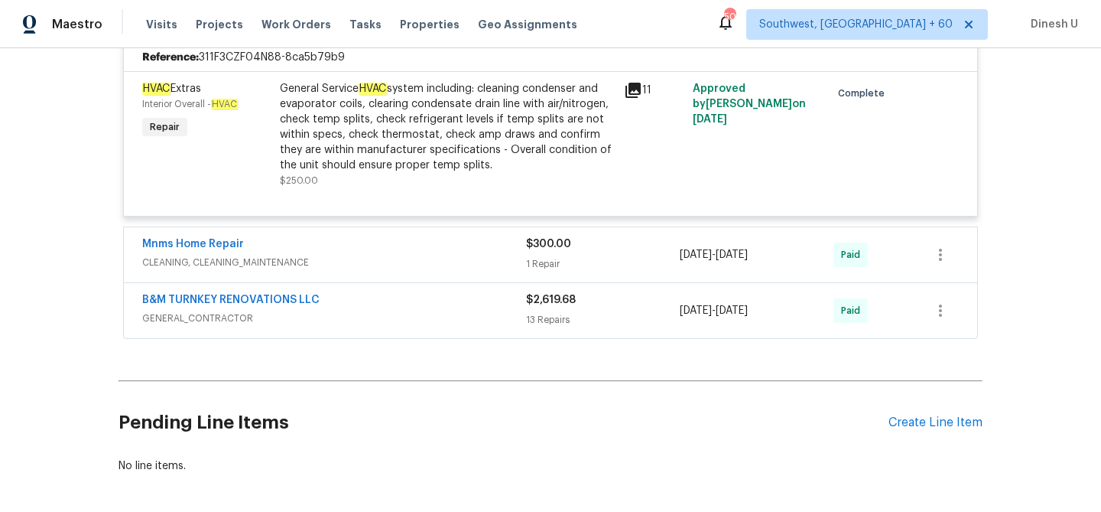
scroll to position [1280, 0]
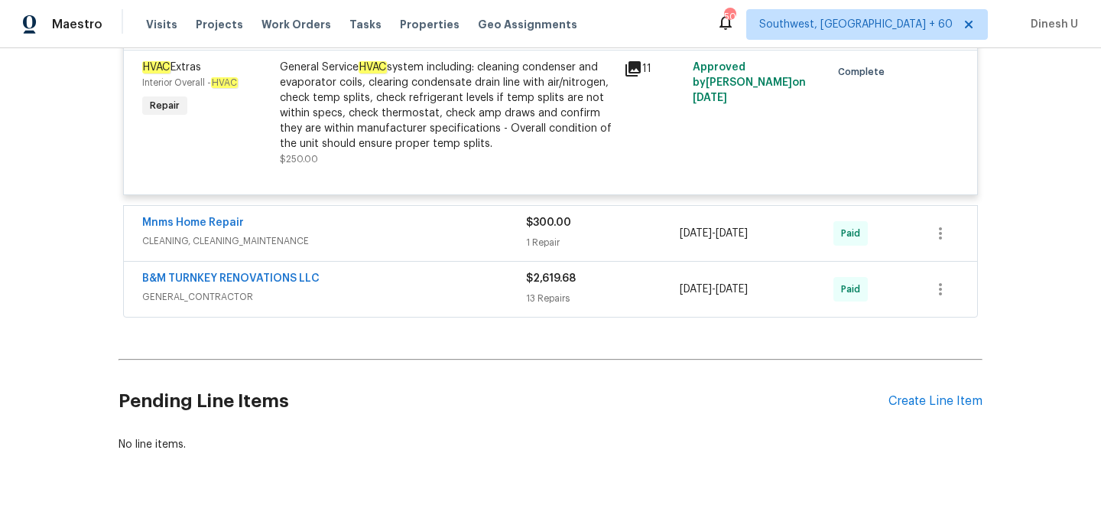
click at [548, 235] on div "1 Repair" at bounding box center [603, 242] width 154 height 15
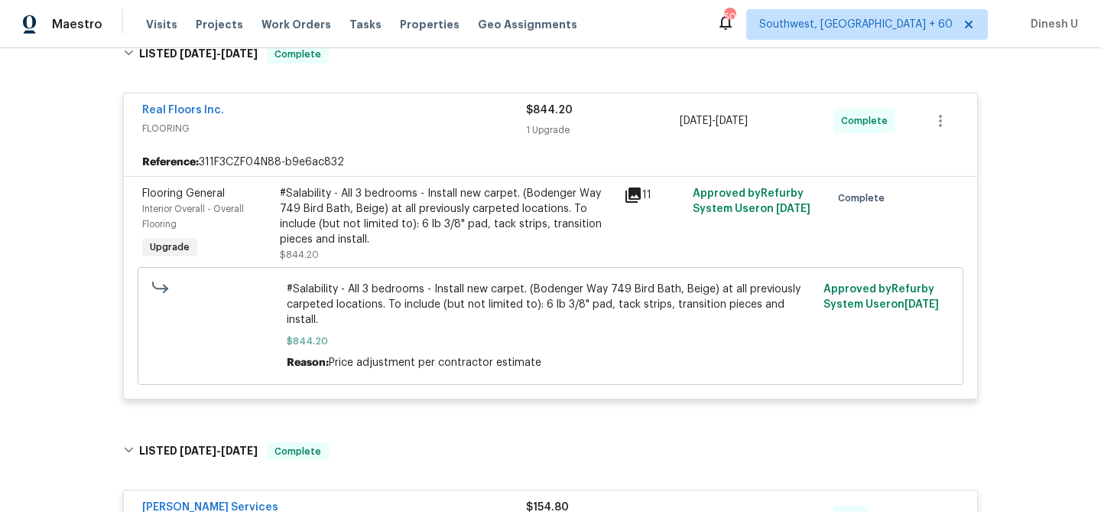
scroll to position [0, 0]
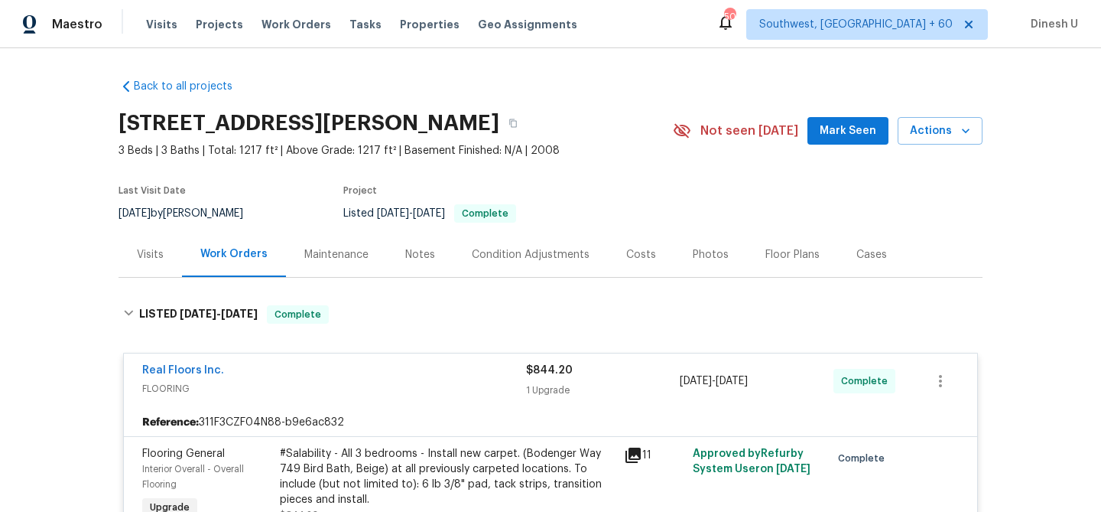
click at [378, 122] on h2 "[STREET_ADDRESS][PERSON_NAME]" at bounding box center [309, 122] width 381 height 15
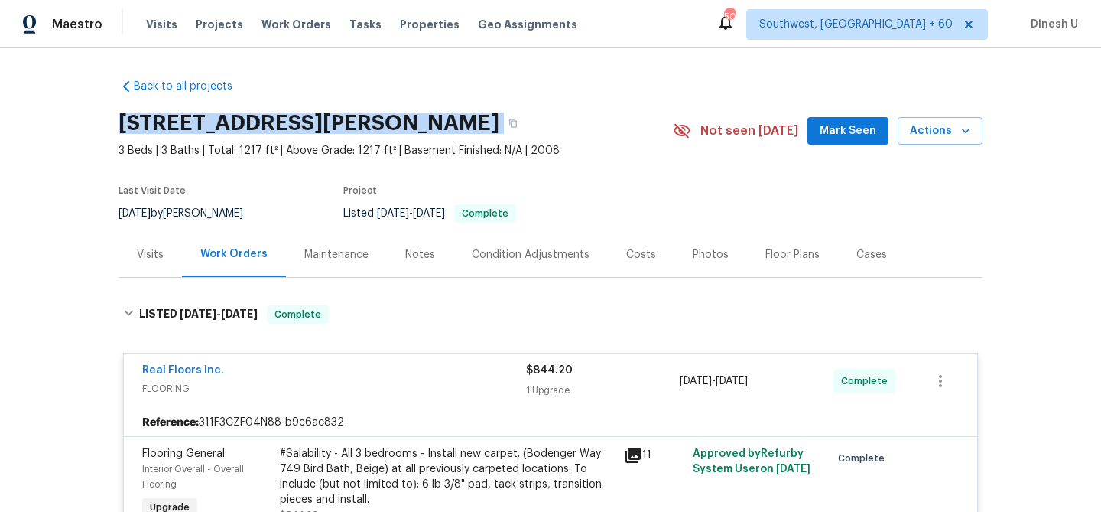
click at [378, 122] on h2 "[STREET_ADDRESS][PERSON_NAME]" at bounding box center [309, 122] width 381 height 15
copy div "[STREET_ADDRESS][PERSON_NAME]"
click at [291, 24] on span "Work Orders" at bounding box center [297, 24] width 70 height 15
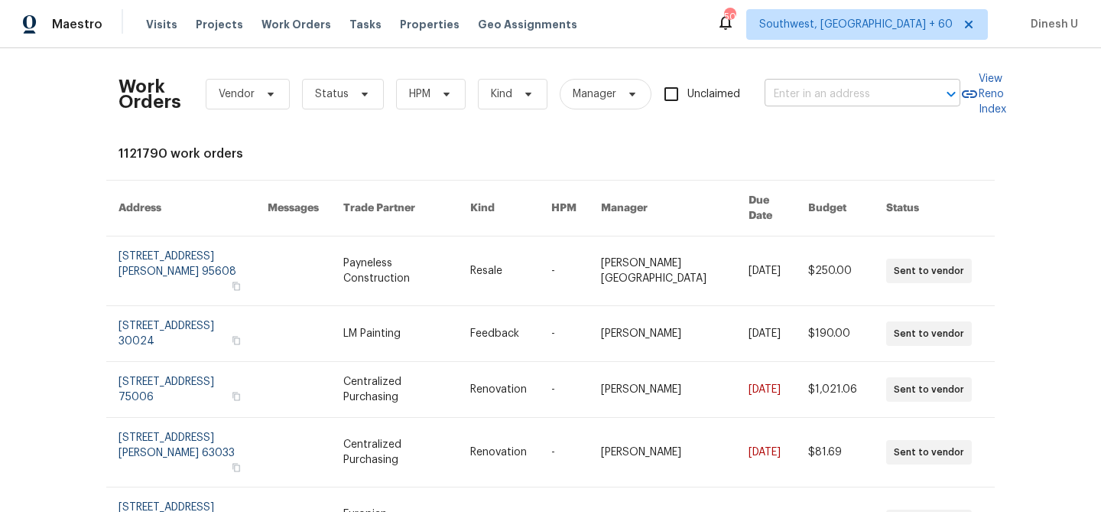
click at [807, 98] on input "text" at bounding box center [841, 95] width 153 height 24
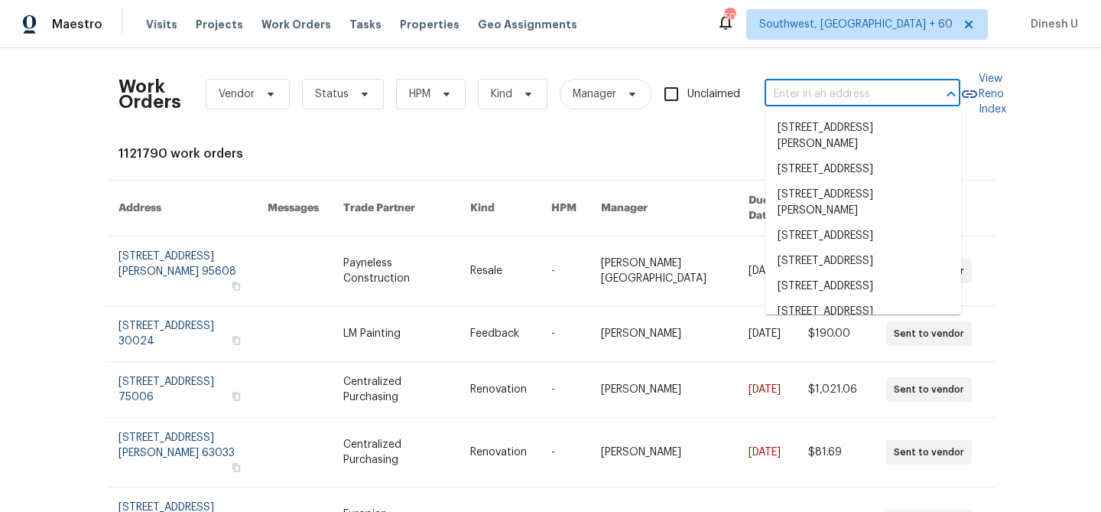
paste input "[STREET_ADDRESS]"
type input "[STREET_ADDRESS]"
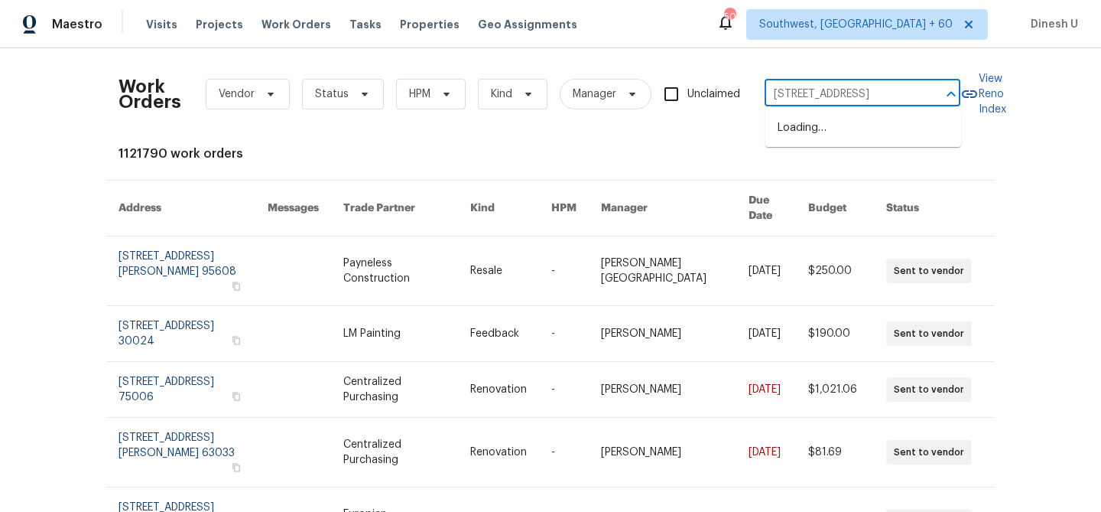
scroll to position [0, 53]
click at [782, 140] on li "[STREET_ADDRESS]" at bounding box center [863, 127] width 196 height 25
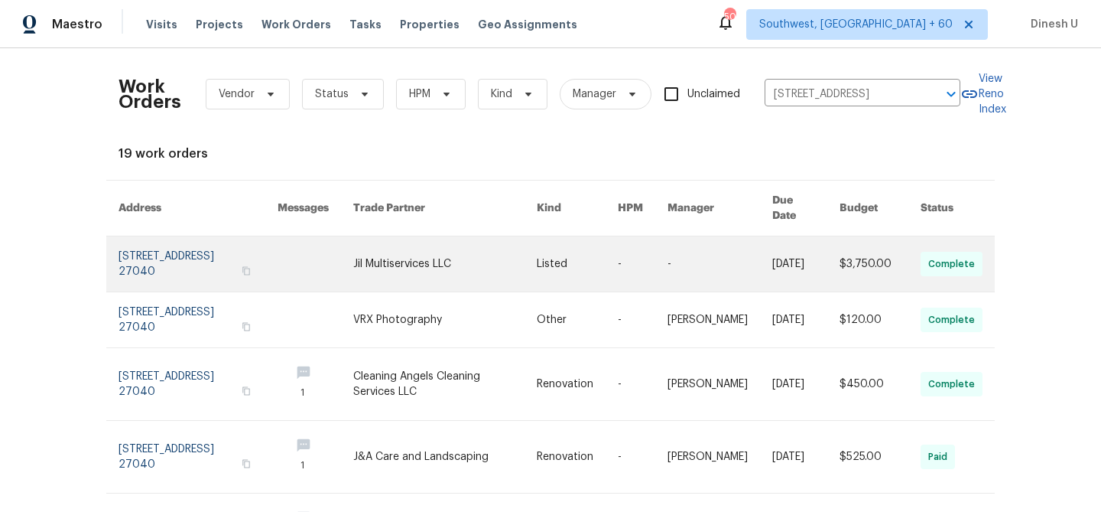
click at [142, 242] on link at bounding box center [198, 263] width 159 height 55
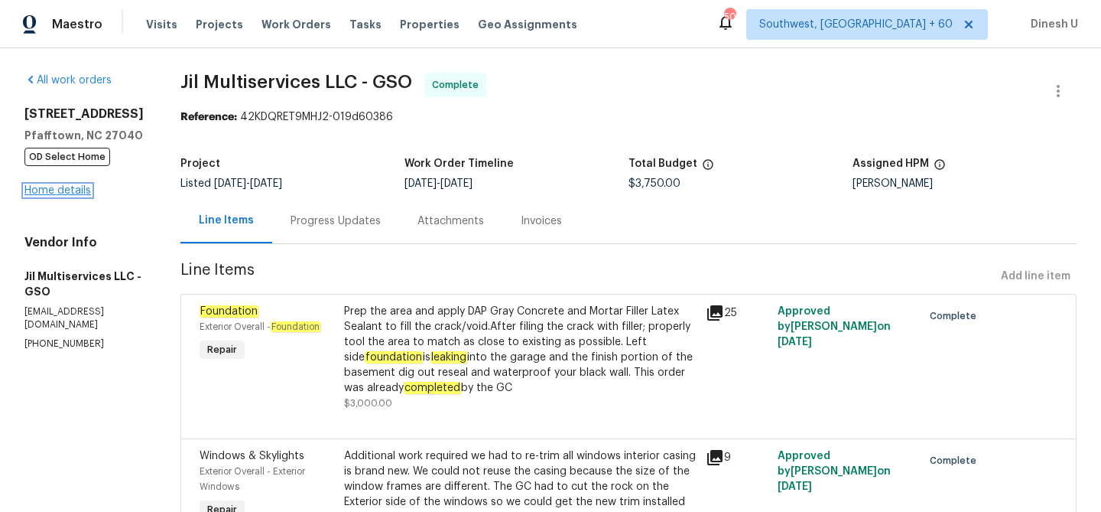
click at [47, 191] on link "Home details" at bounding box center [57, 190] width 67 height 11
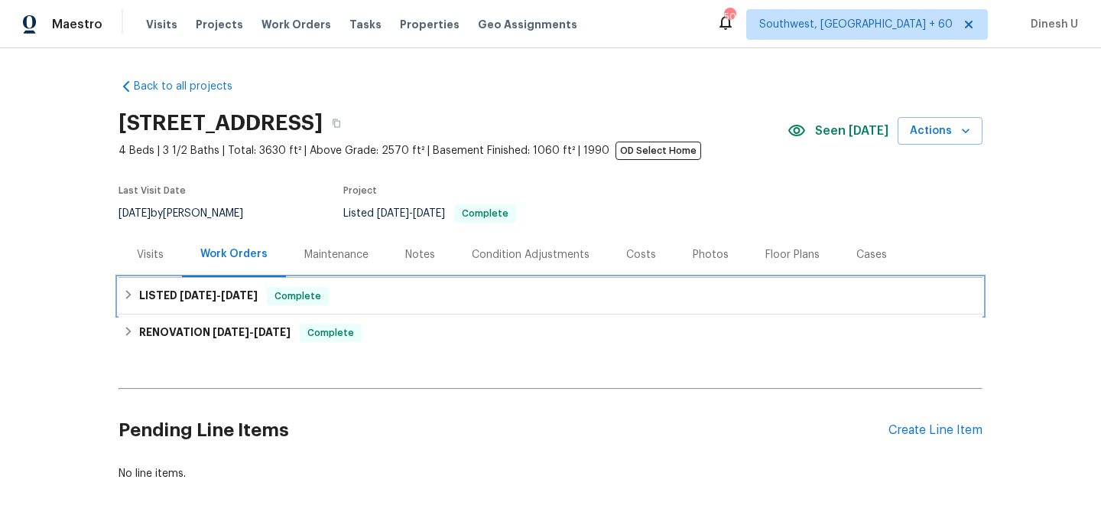
click at [184, 305] on h6 "LISTED [DATE] - [DATE]" at bounding box center [198, 296] width 119 height 18
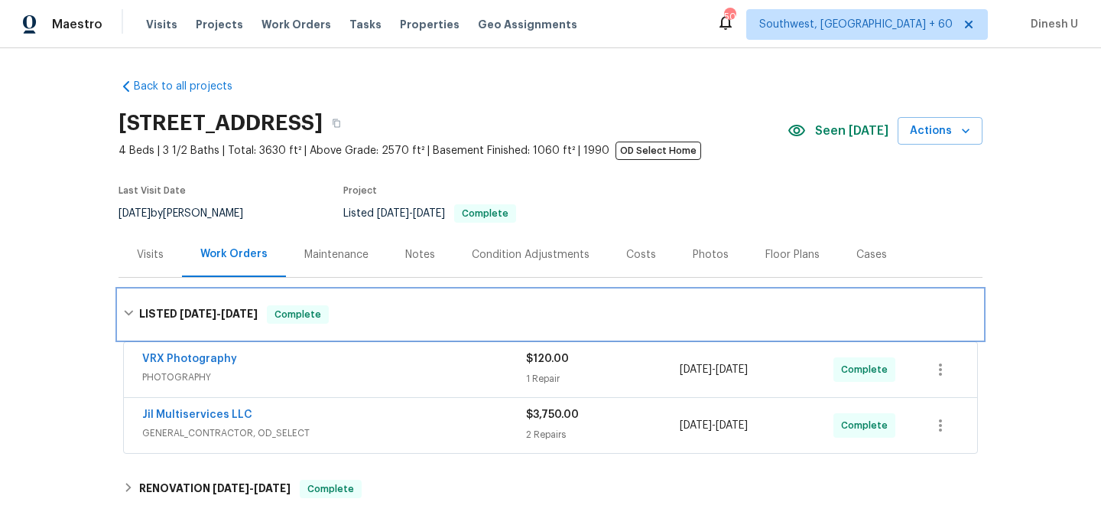
scroll to position [102, 0]
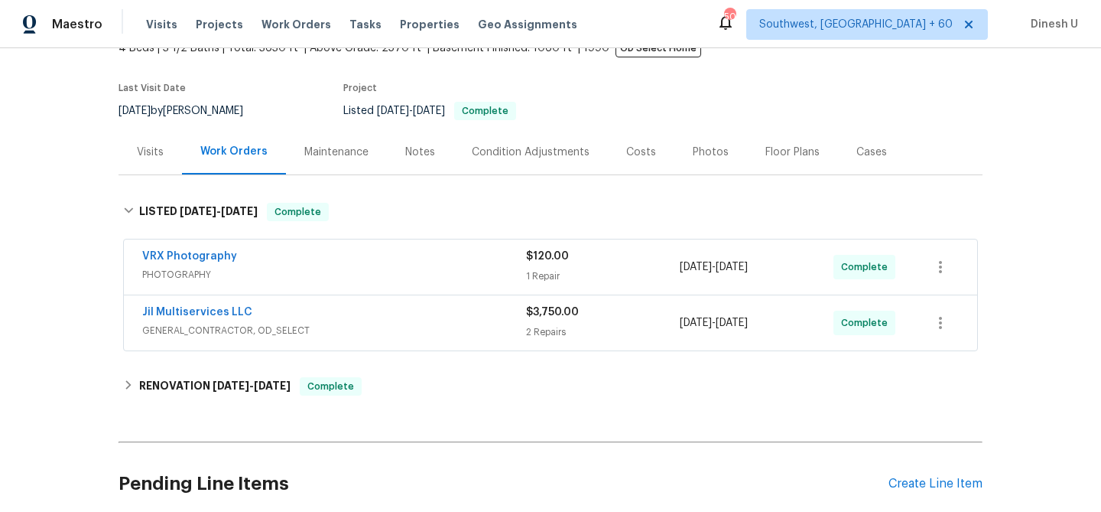
click at [546, 271] on div "1 Repair" at bounding box center [603, 275] width 154 height 15
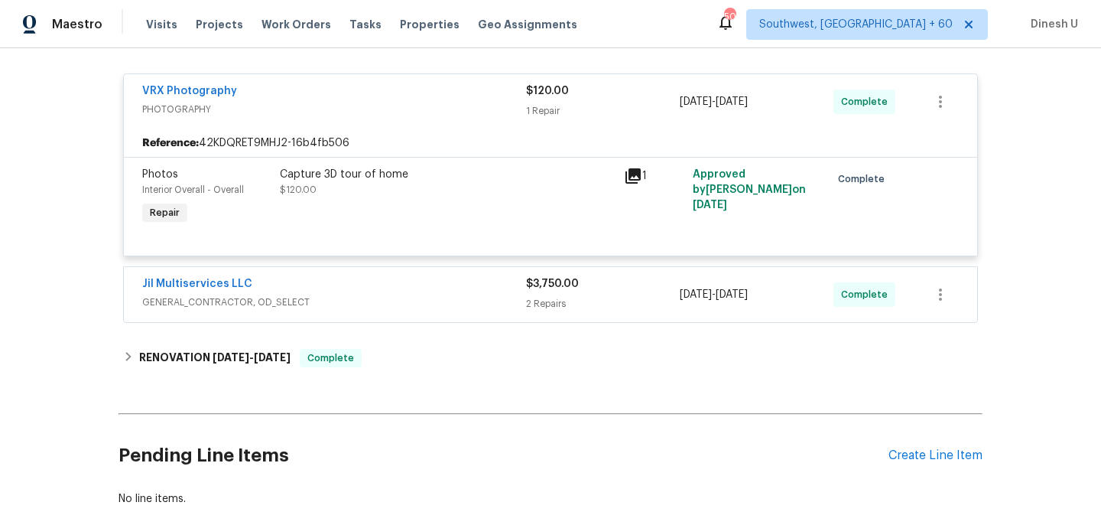
scroll to position [306, 0]
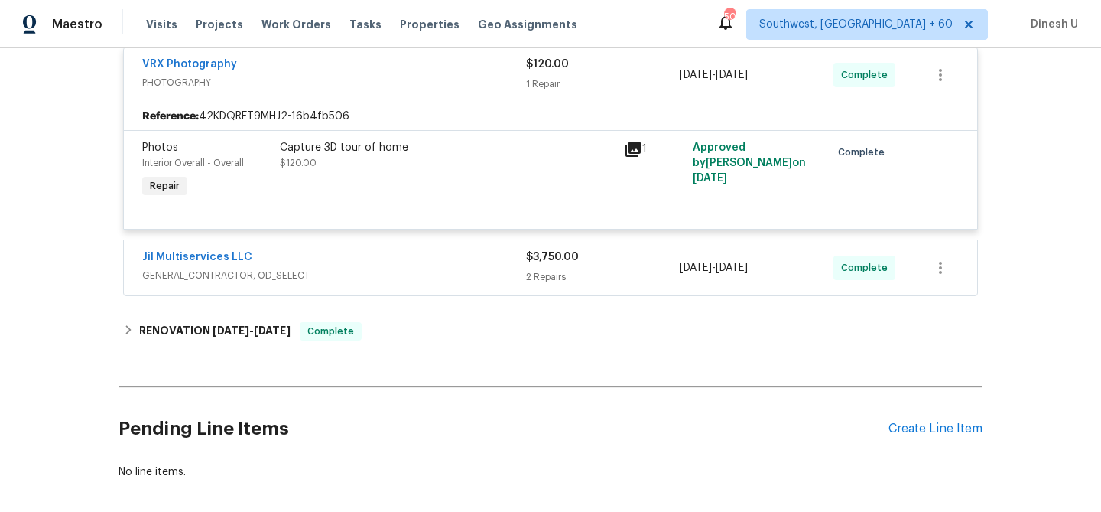
click at [558, 268] on div "$3,750.00 2 Repairs" at bounding box center [603, 267] width 154 height 37
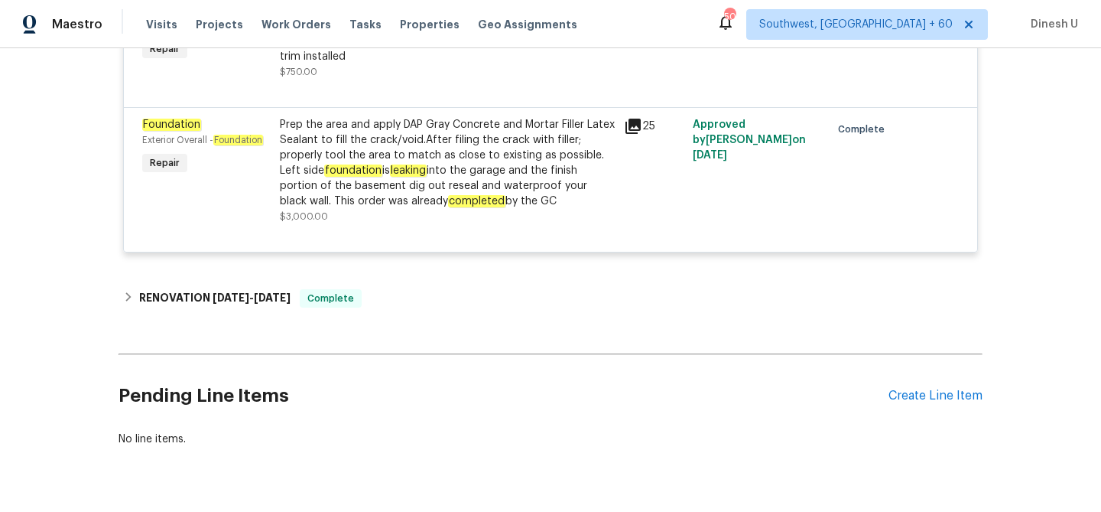
scroll to position [692, 0]
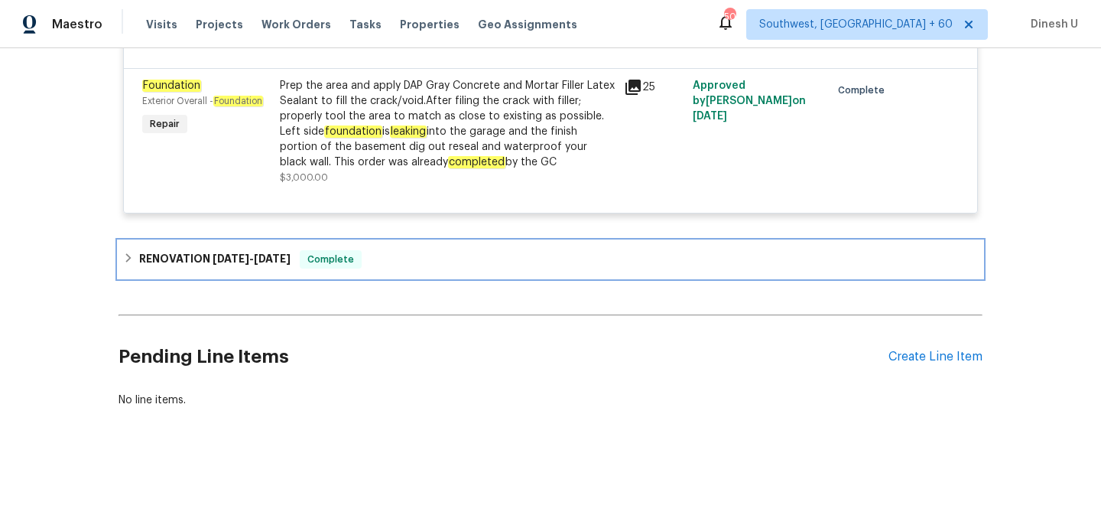
click at [232, 259] on span "[DATE]" at bounding box center [231, 258] width 37 height 11
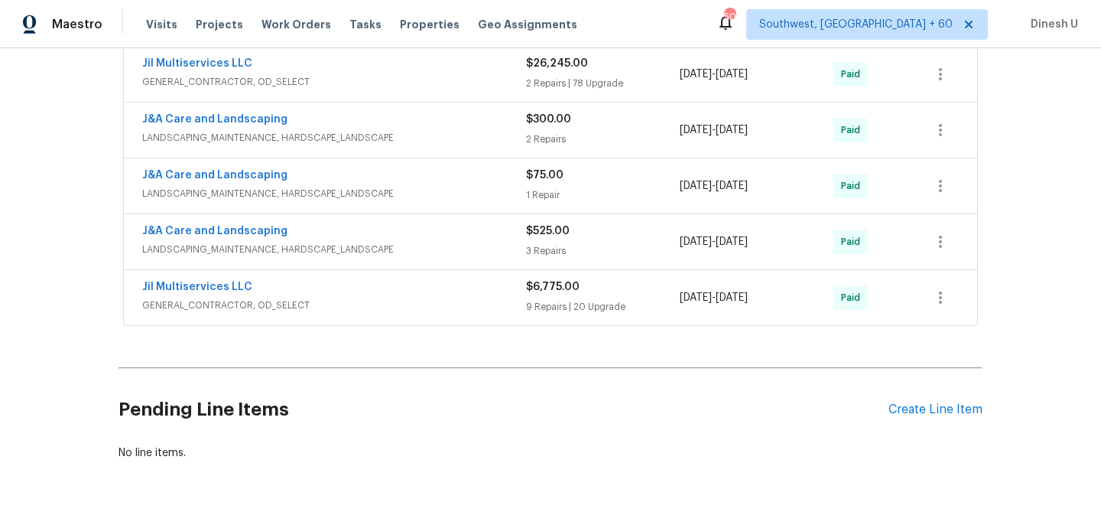
scroll to position [1442, 0]
